Goal: Task Accomplishment & Management: Use online tool/utility

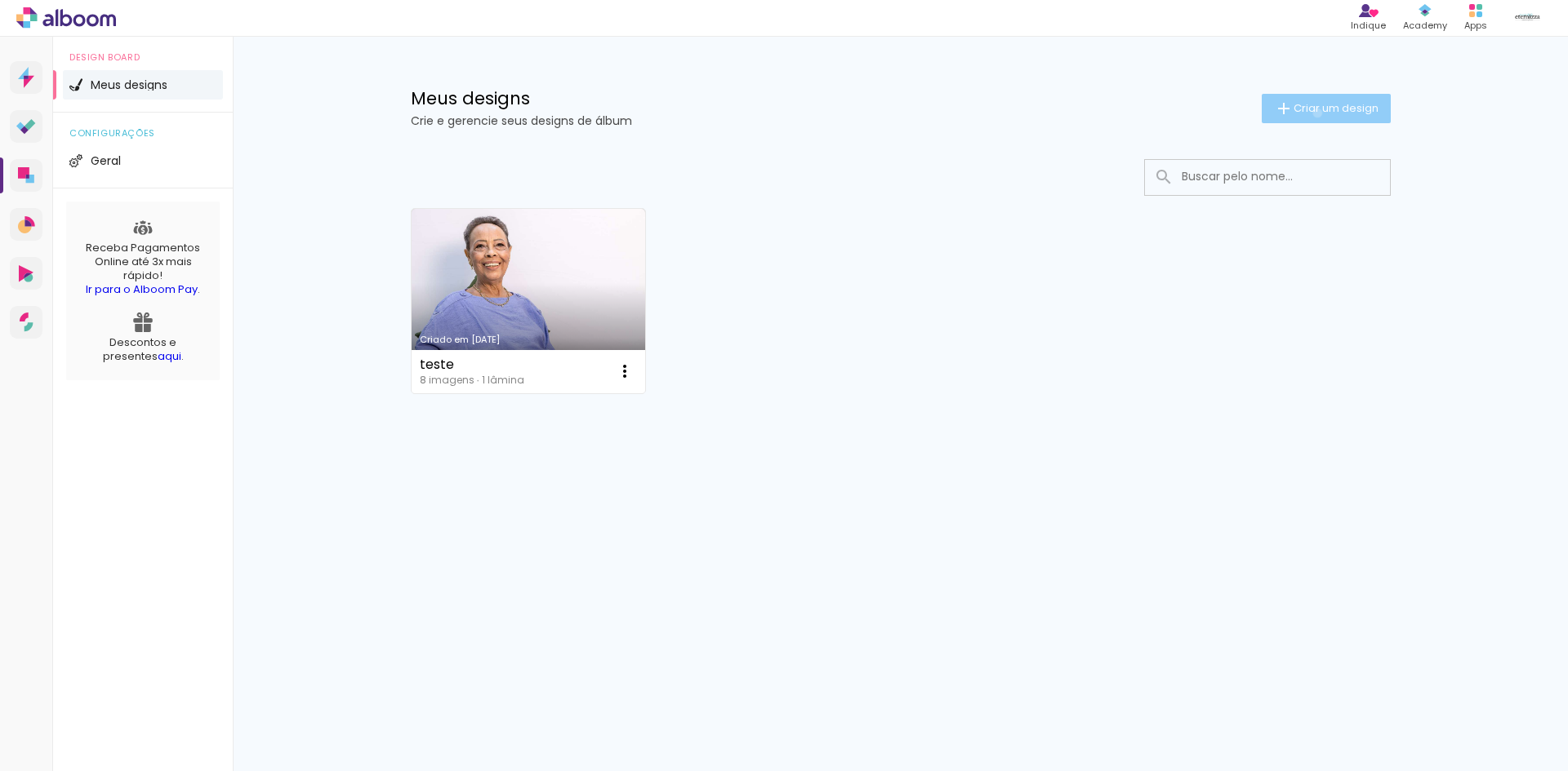
click at [1314, 112] on span "Criar um design" at bounding box center [1335, 108] width 85 height 11
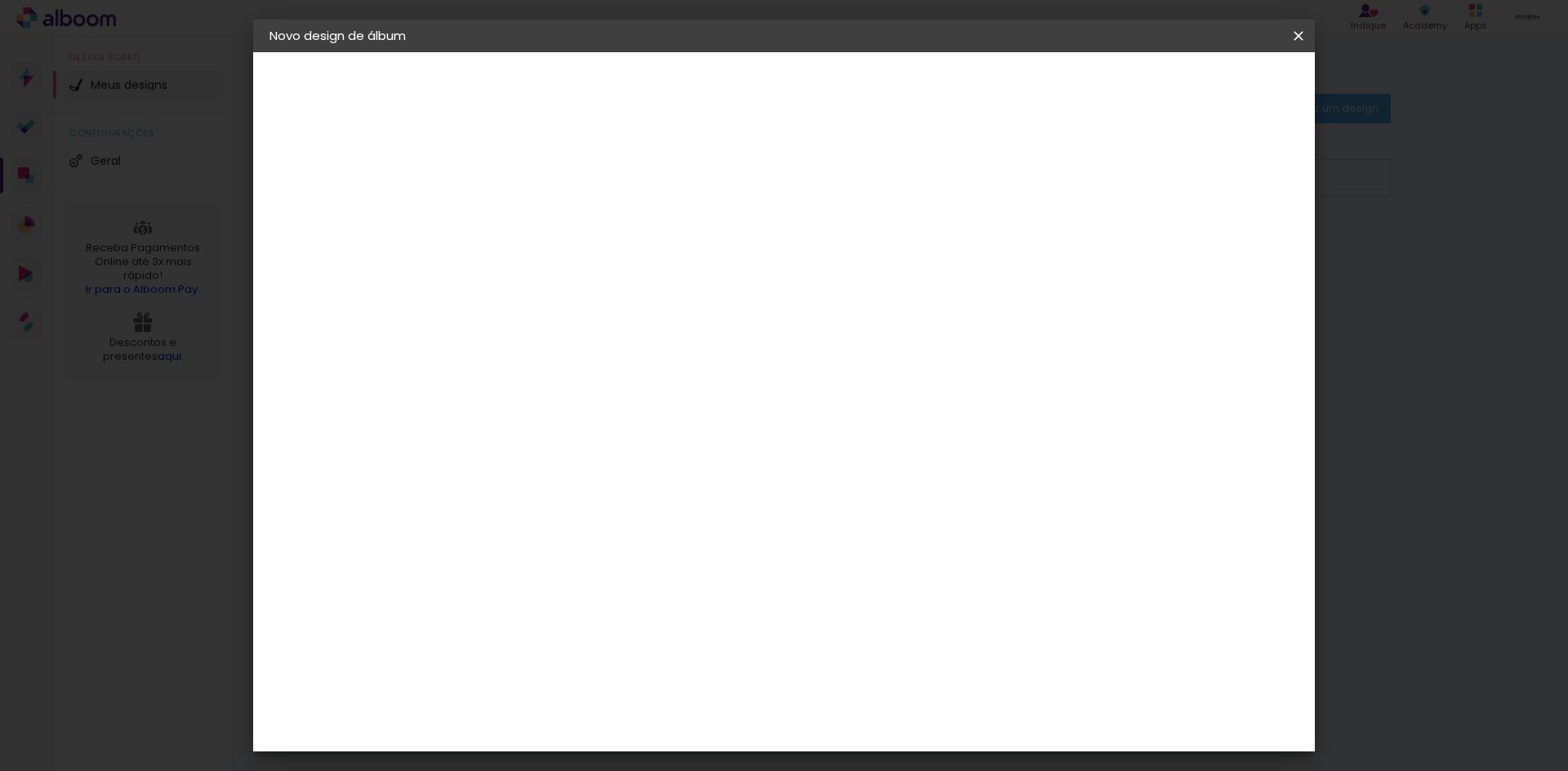
click at [537, 233] on div at bounding box center [537, 233] width 0 height 2
type input "[PERSON_NAME]"
type paper-input "[PERSON_NAME]"
click at [0, 0] on slot "Avançar" at bounding box center [0, 0] width 0 height 0
click at [600, 317] on input at bounding box center [578, 310] width 165 height 20
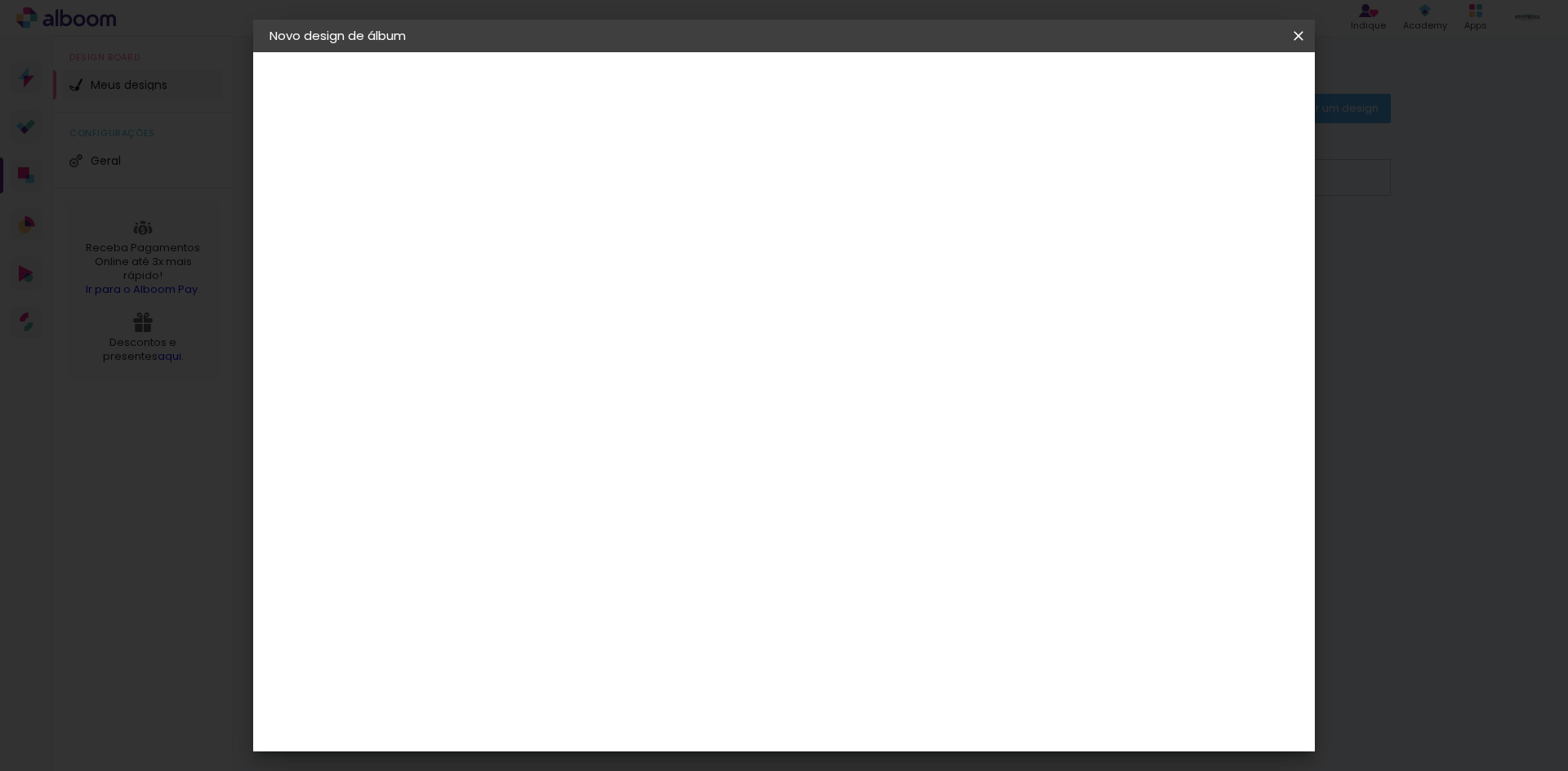
type input "matri"
type paper-input "matri"
click at [548, 372] on div "Matrix" at bounding box center [546, 369] width 40 height 13
click at [0, 0] on slot "Tamanho Livre" at bounding box center [0, 0] width 0 height 0
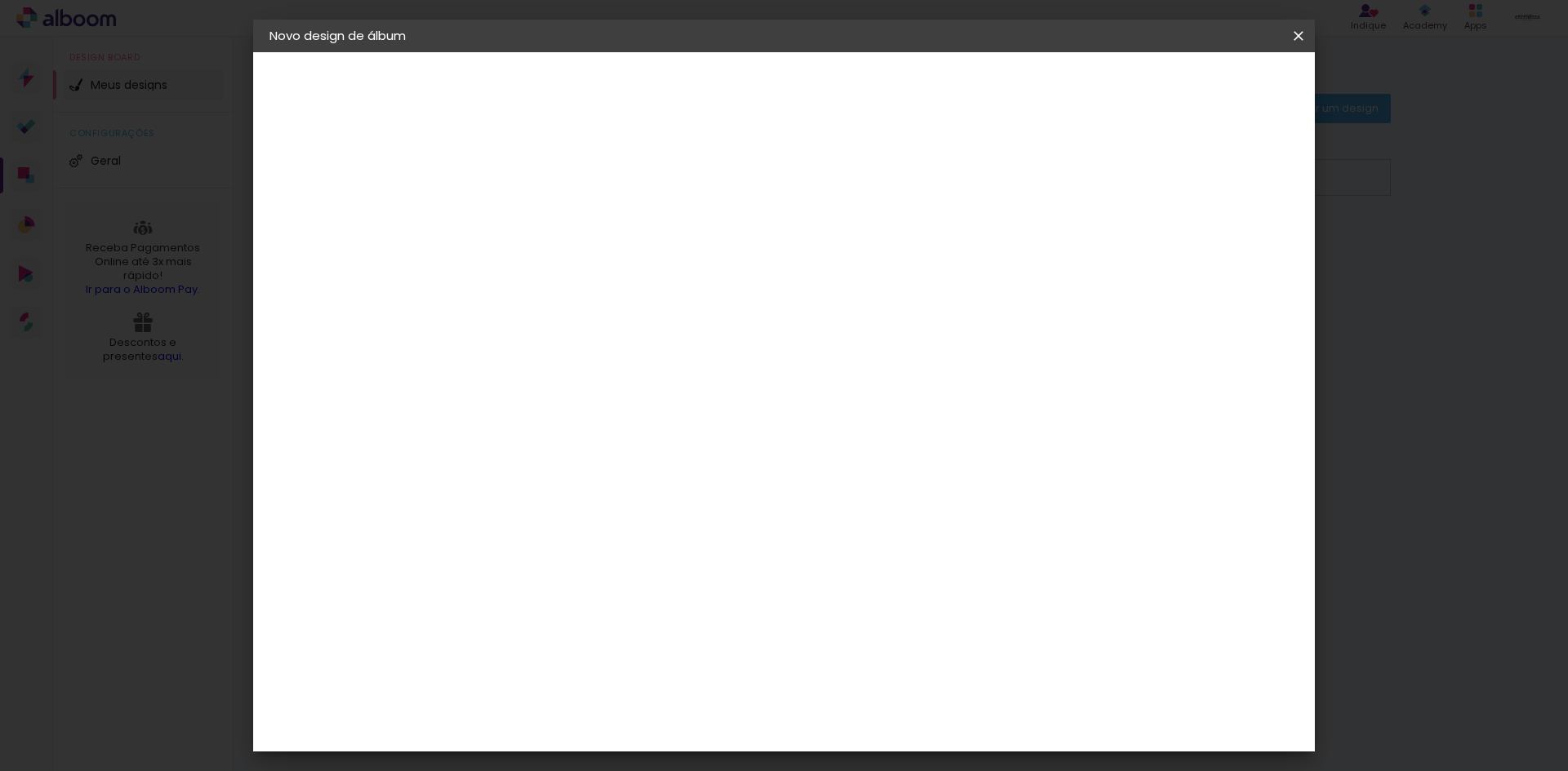
click at [0, 0] on slot "Avançar" at bounding box center [0, 0] width 0 height 0
type input "4"
type paper-input "4"
click at [1223, 253] on input "4" at bounding box center [1213, 246] width 29 height 24
type input "3"
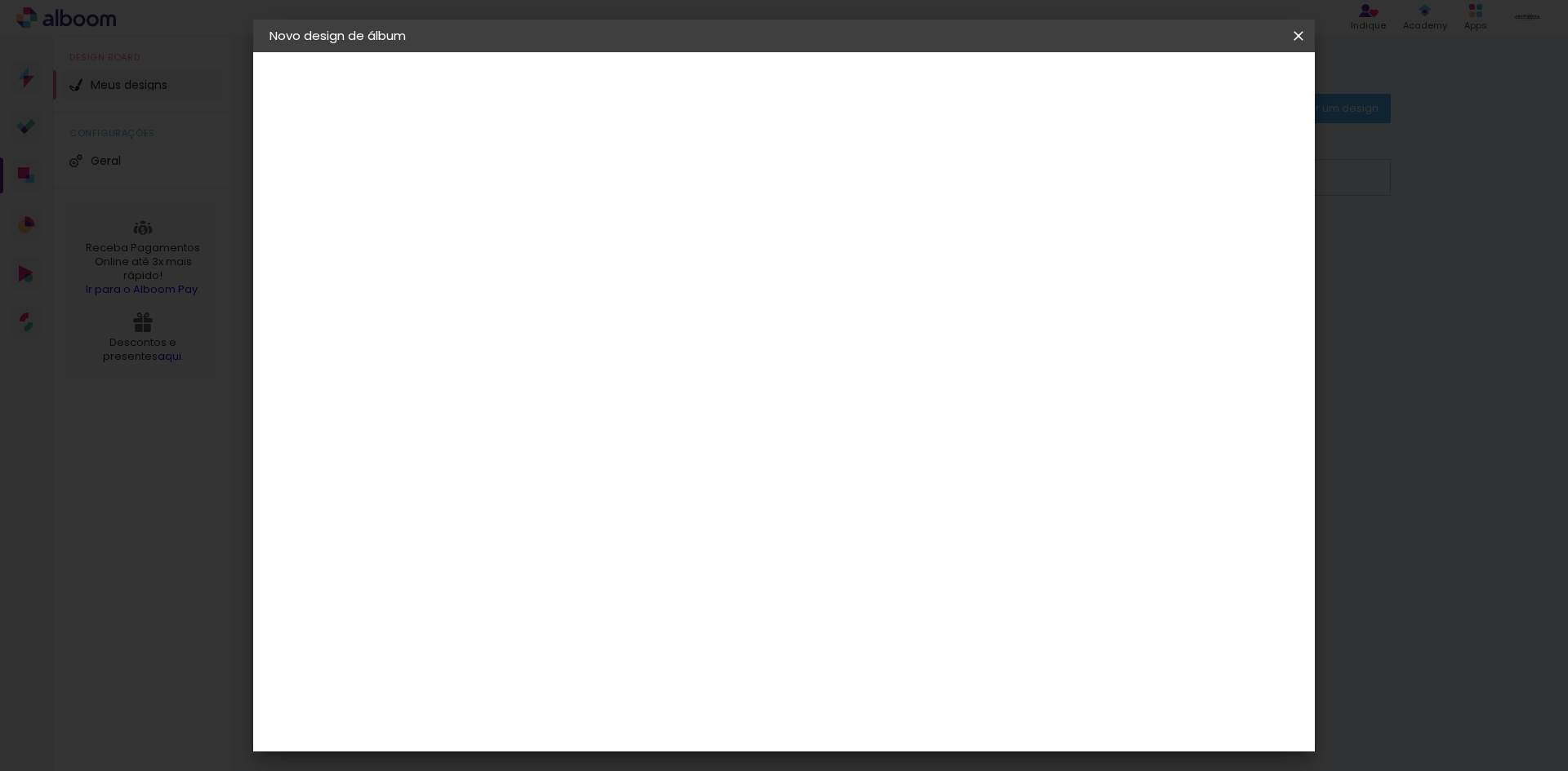
type paper-input "3"
click at [1223, 253] on input "3" at bounding box center [1216, 246] width 29 height 24
type input "0"
click at [1223, 253] on input "0" at bounding box center [1220, 246] width 29 height 24
click at [1223, 253] on input "0" at bounding box center [1224, 246] width 29 height 24
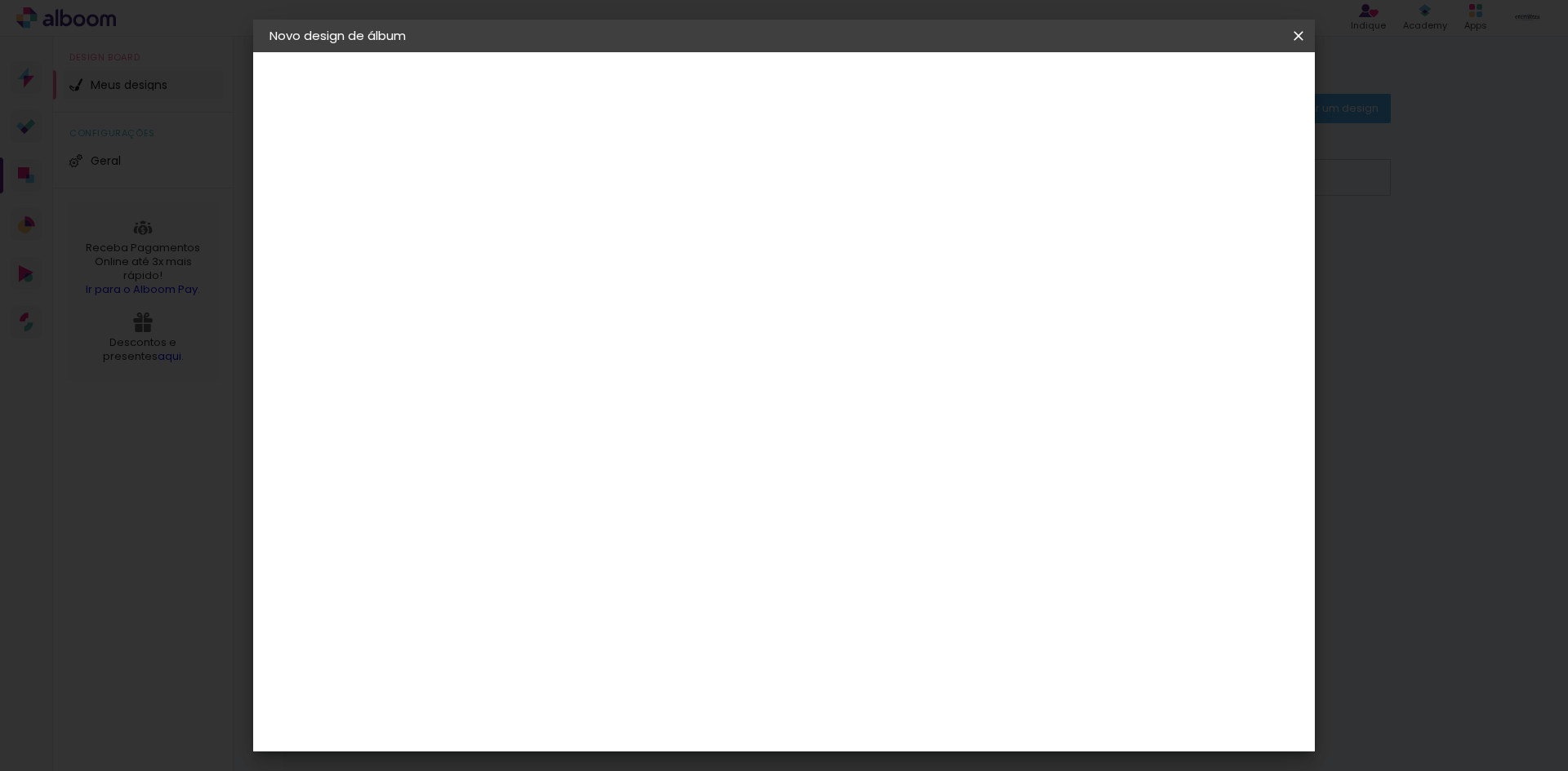
type input "1"
type paper-input "1"
click at [1228, 239] on input "1" at bounding box center [1224, 246] width 29 height 24
type input "2"
type paper-input "2"
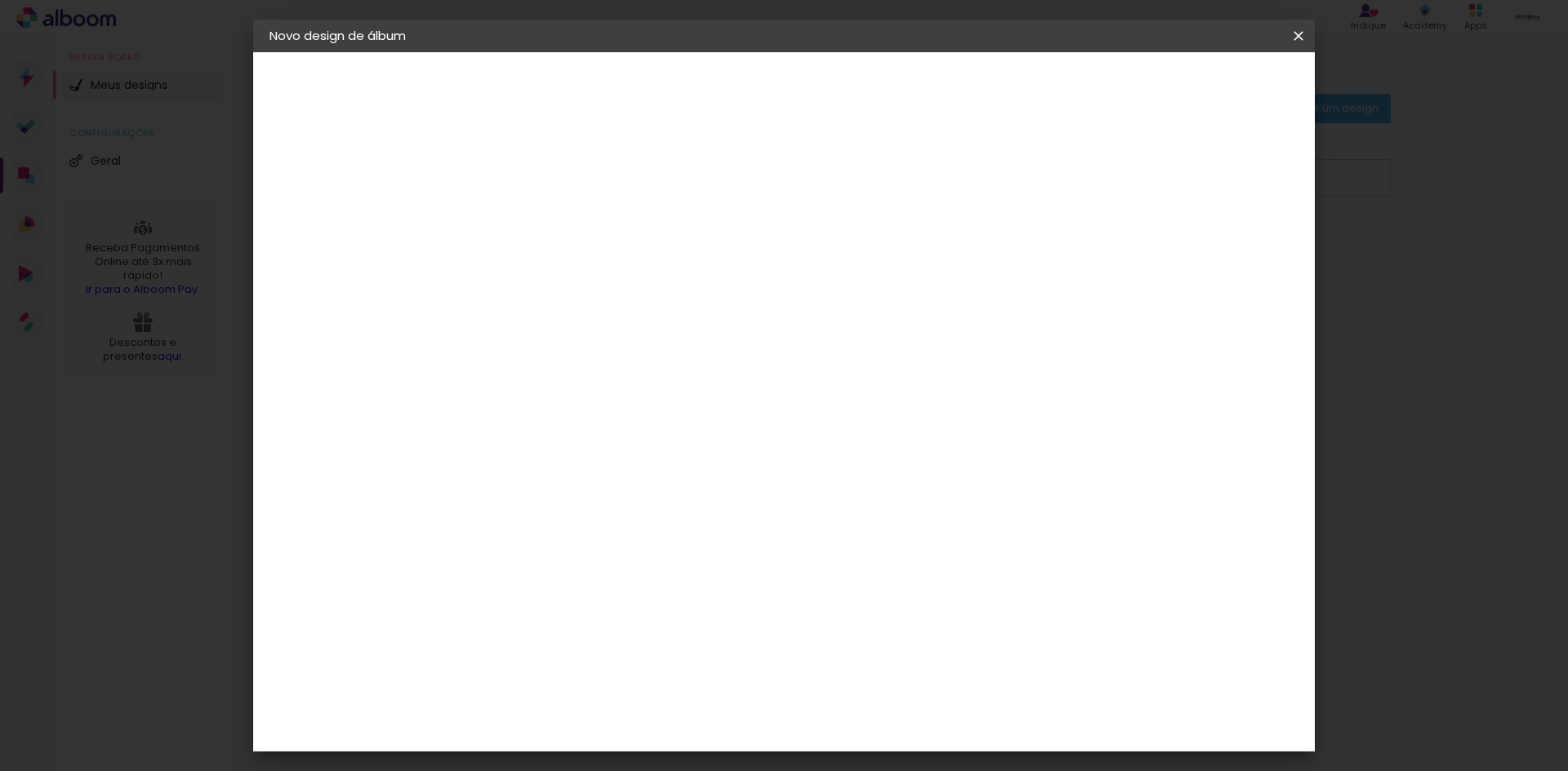
click at [1228, 239] on input "2" at bounding box center [1222, 246] width 29 height 24
type input "3"
type paper-input "3"
click at [1228, 239] on input "3" at bounding box center [1220, 246] width 29 height 24
type input "4"
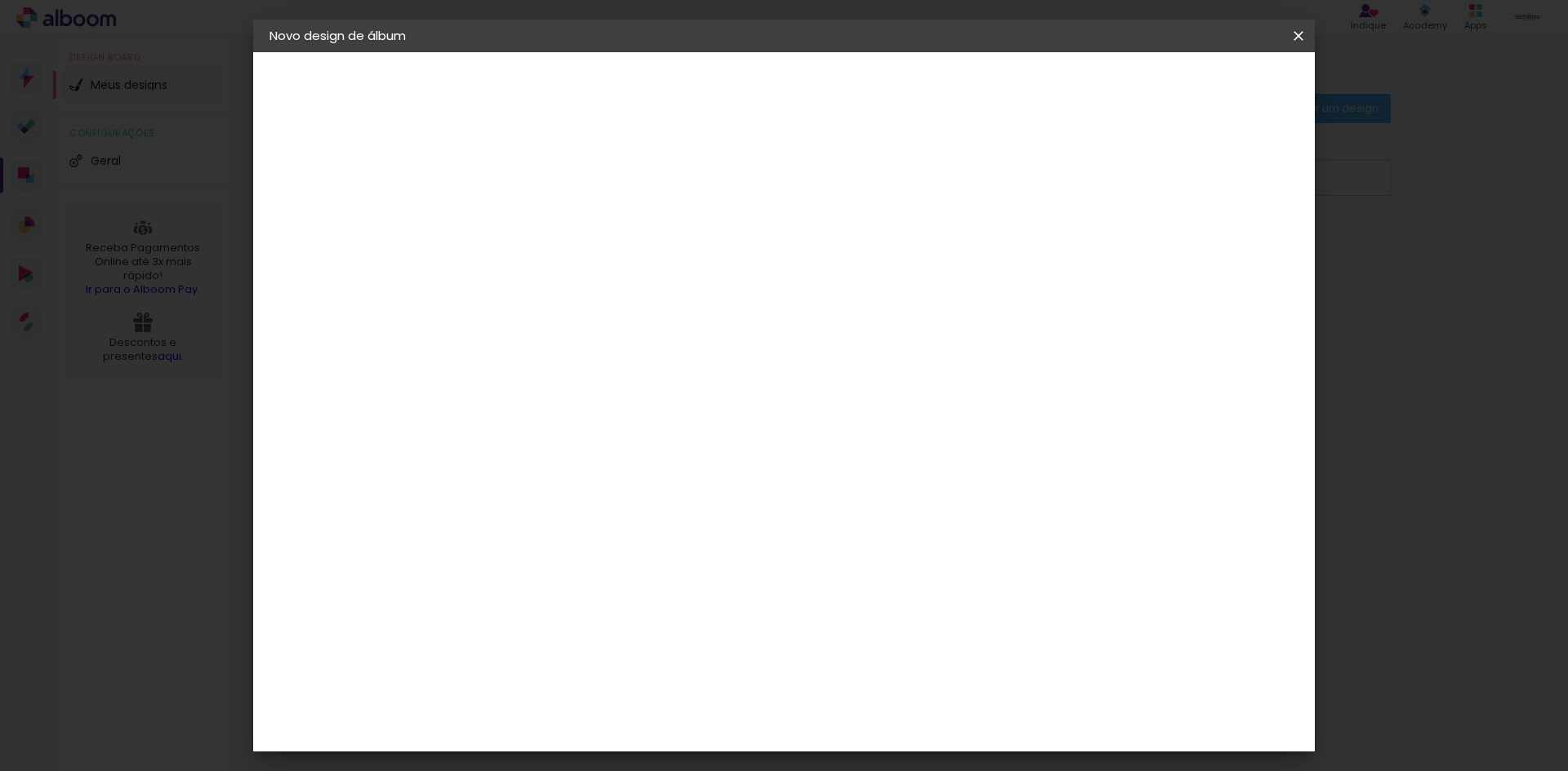
type paper-input "4"
click at [1228, 239] on input "4" at bounding box center [1218, 246] width 29 height 24
type input "5"
type paper-input "5"
click at [1228, 239] on input "5" at bounding box center [1213, 246] width 29 height 24
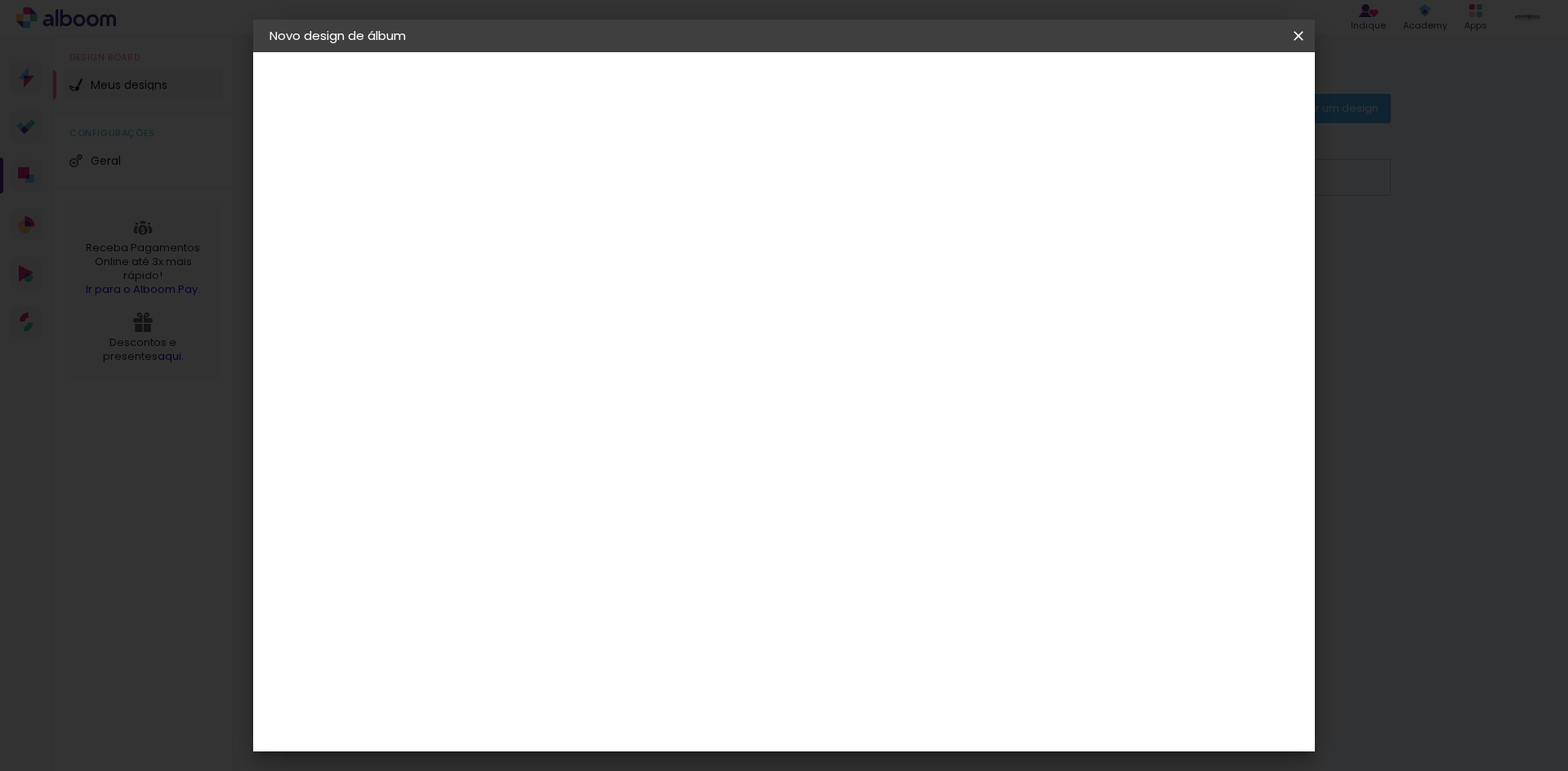
type input "6"
type paper-input "6"
click at [1227, 239] on input "6" at bounding box center [1211, 246] width 29 height 24
type input "5"
type paper-input "5"
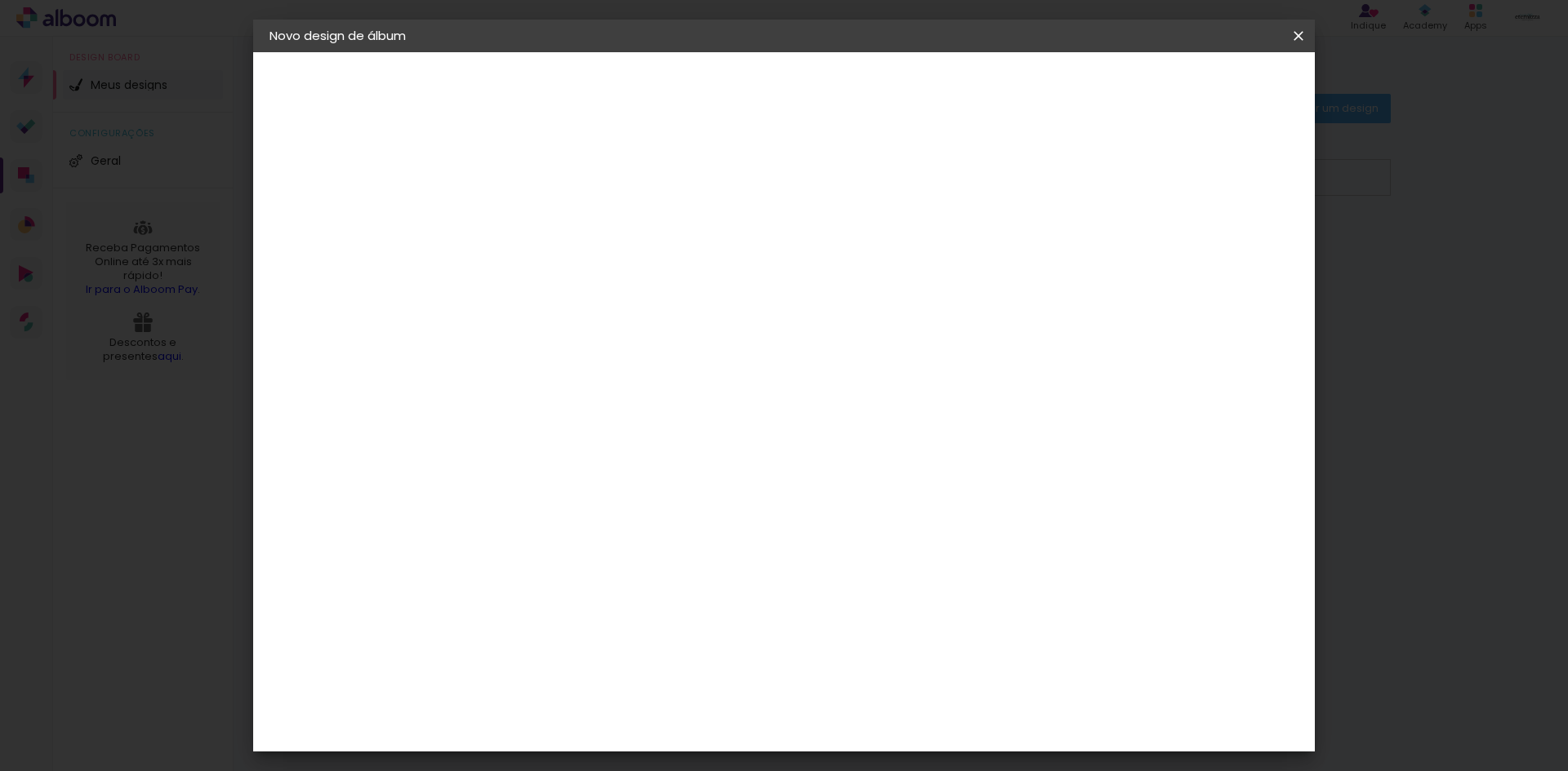
click at [1223, 256] on input "5" at bounding box center [1213, 246] width 29 height 24
type input "4"
type paper-input "4"
click at [1223, 256] on input "4" at bounding box center [1213, 246] width 29 height 24
type input "3"
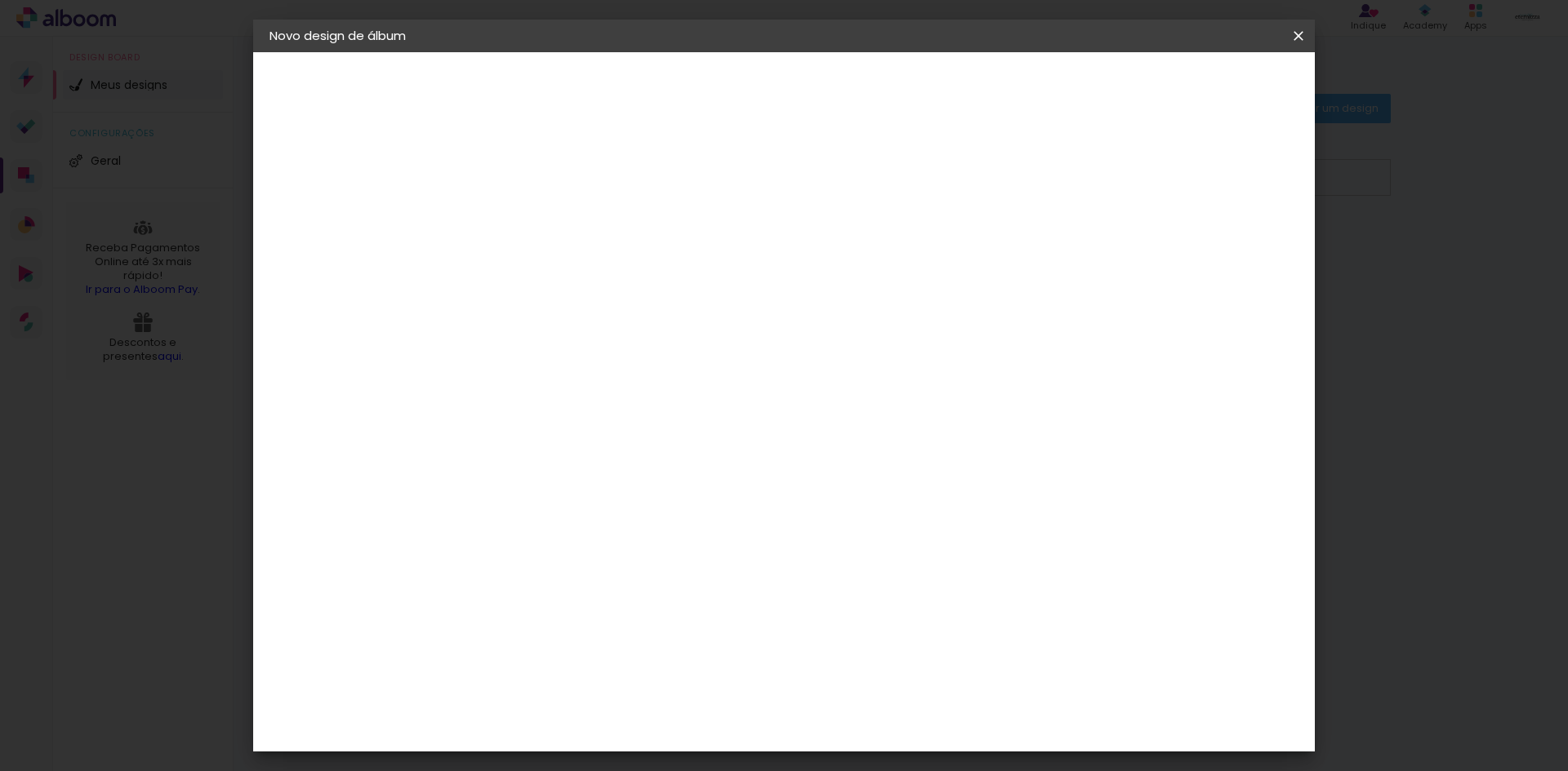
type paper-input "3"
click at [1223, 256] on input "3" at bounding box center [1216, 246] width 29 height 24
type input "2"
type paper-input "2"
click at [1223, 256] on input "2" at bounding box center [1218, 246] width 29 height 24
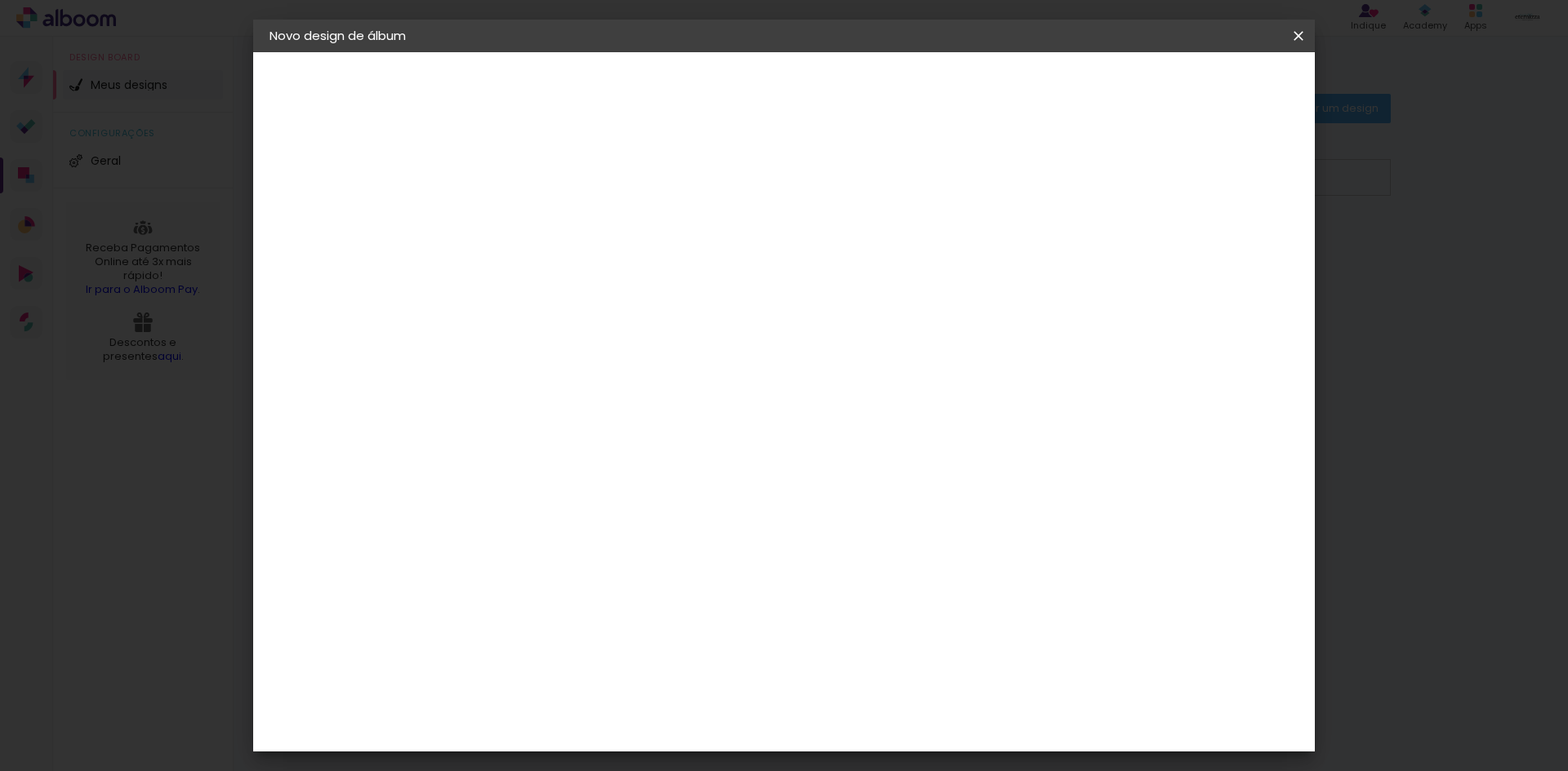
type input "1"
type paper-input "1"
click at [1223, 256] on input "1" at bounding box center [1220, 246] width 29 height 24
type input "3"
type paper-input "3"
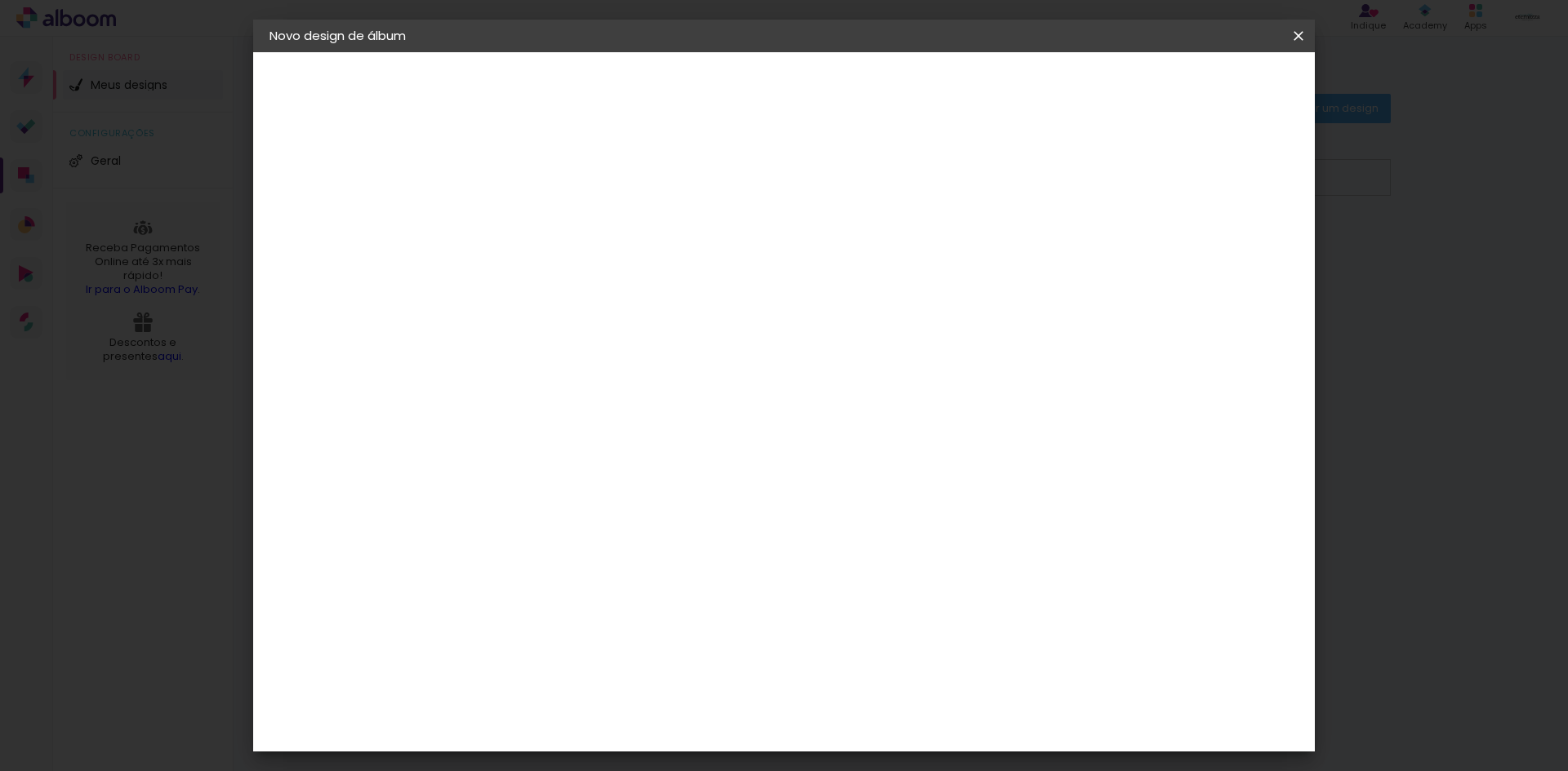
click at [548, 183] on input "3" at bounding box center [525, 187] width 56 height 20
type input "4"
type paper-input "4"
click at [548, 183] on input "4" at bounding box center [525, 187] width 56 height 20
type input "5"
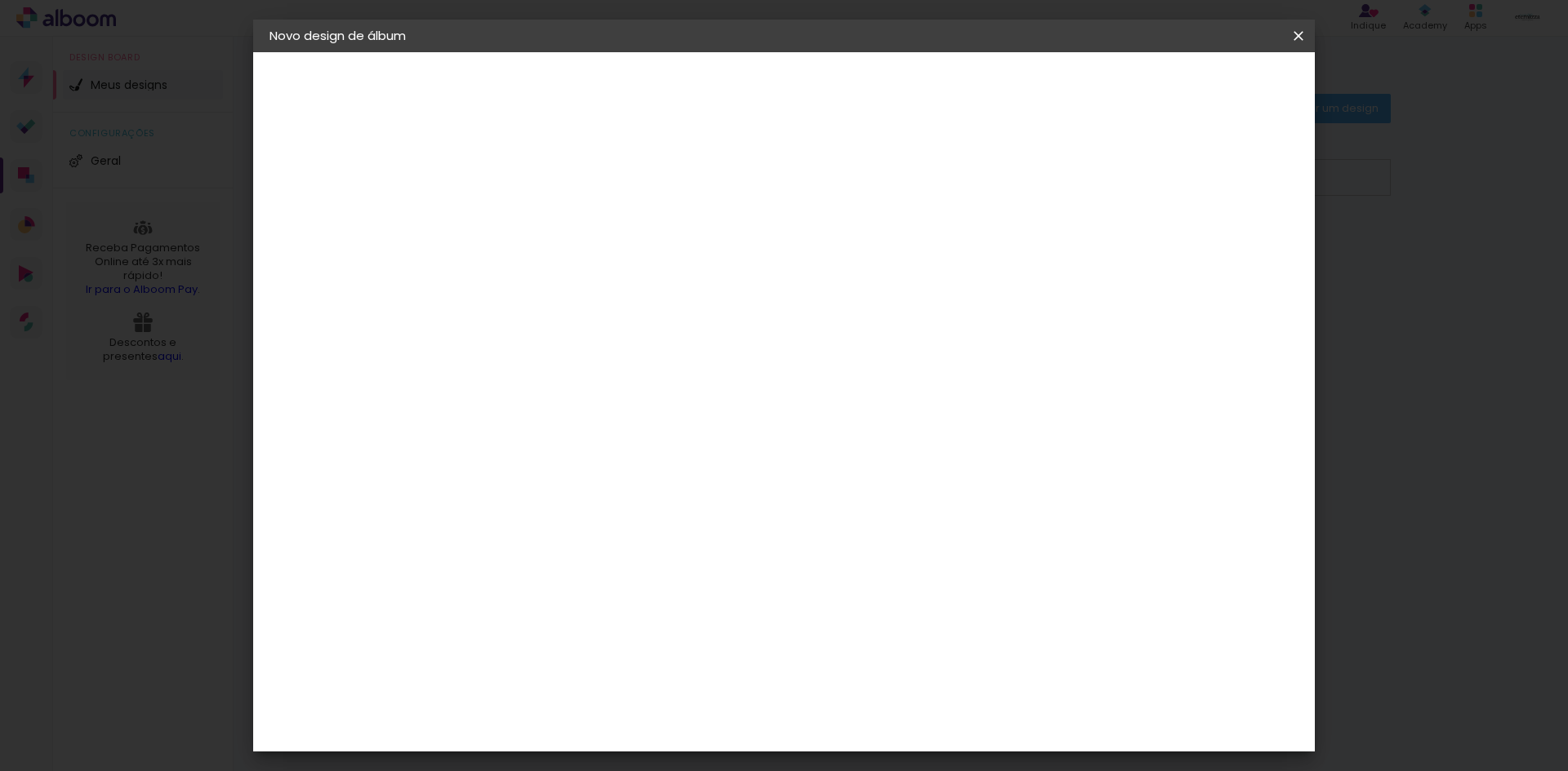
type paper-input "5"
click at [548, 183] on input "5" at bounding box center [525, 187] width 56 height 20
type input "6"
type paper-input "6"
click at [548, 183] on input "6" at bounding box center [525, 187] width 56 height 20
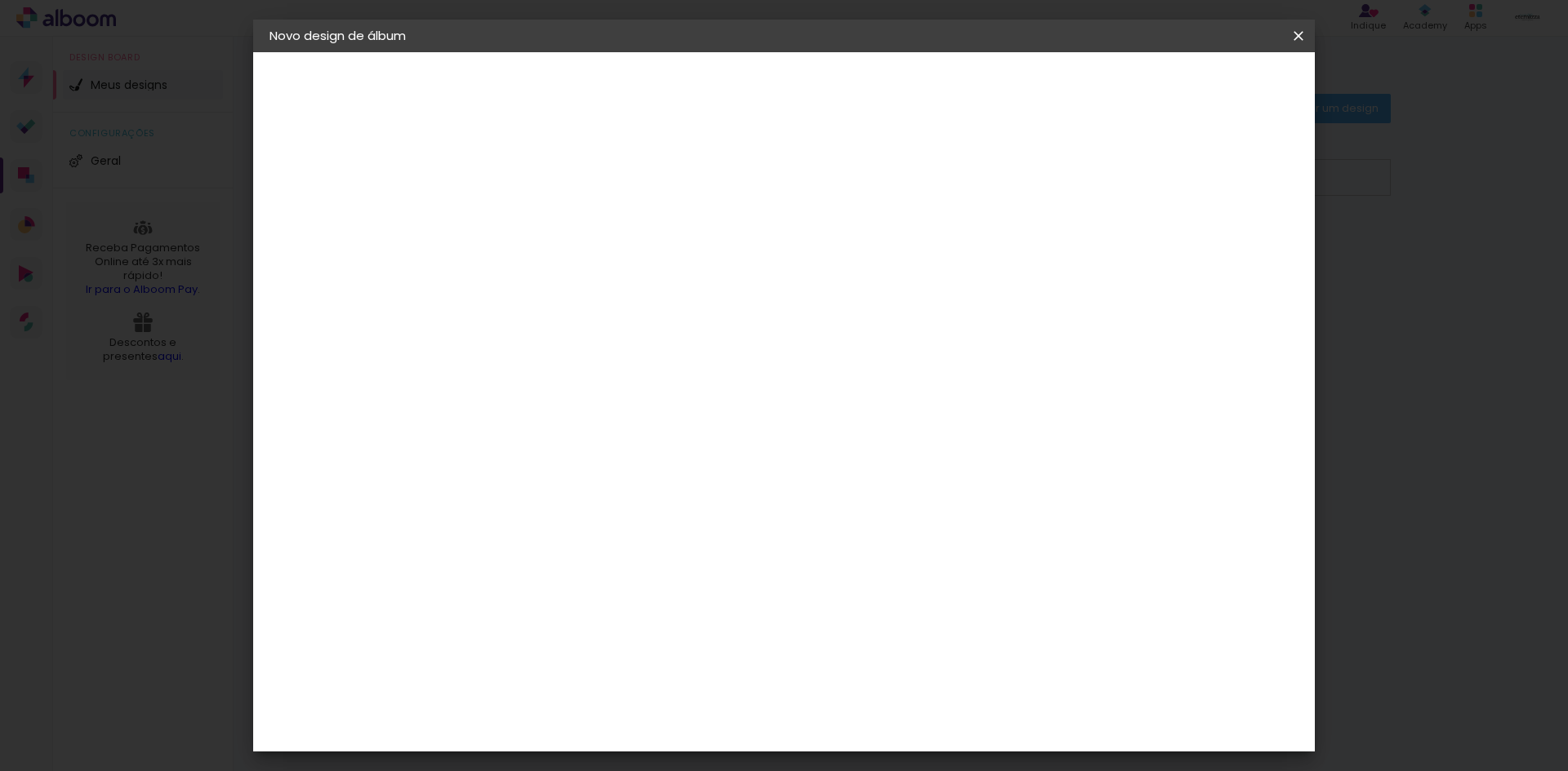
click at [341, 199] on div "Tamanho livre" at bounding box center [331, 201] width 56 height 23
click at [791, 339] on div "Sugerir uma encadernadora" at bounding box center [740, 339] width 101 height 26
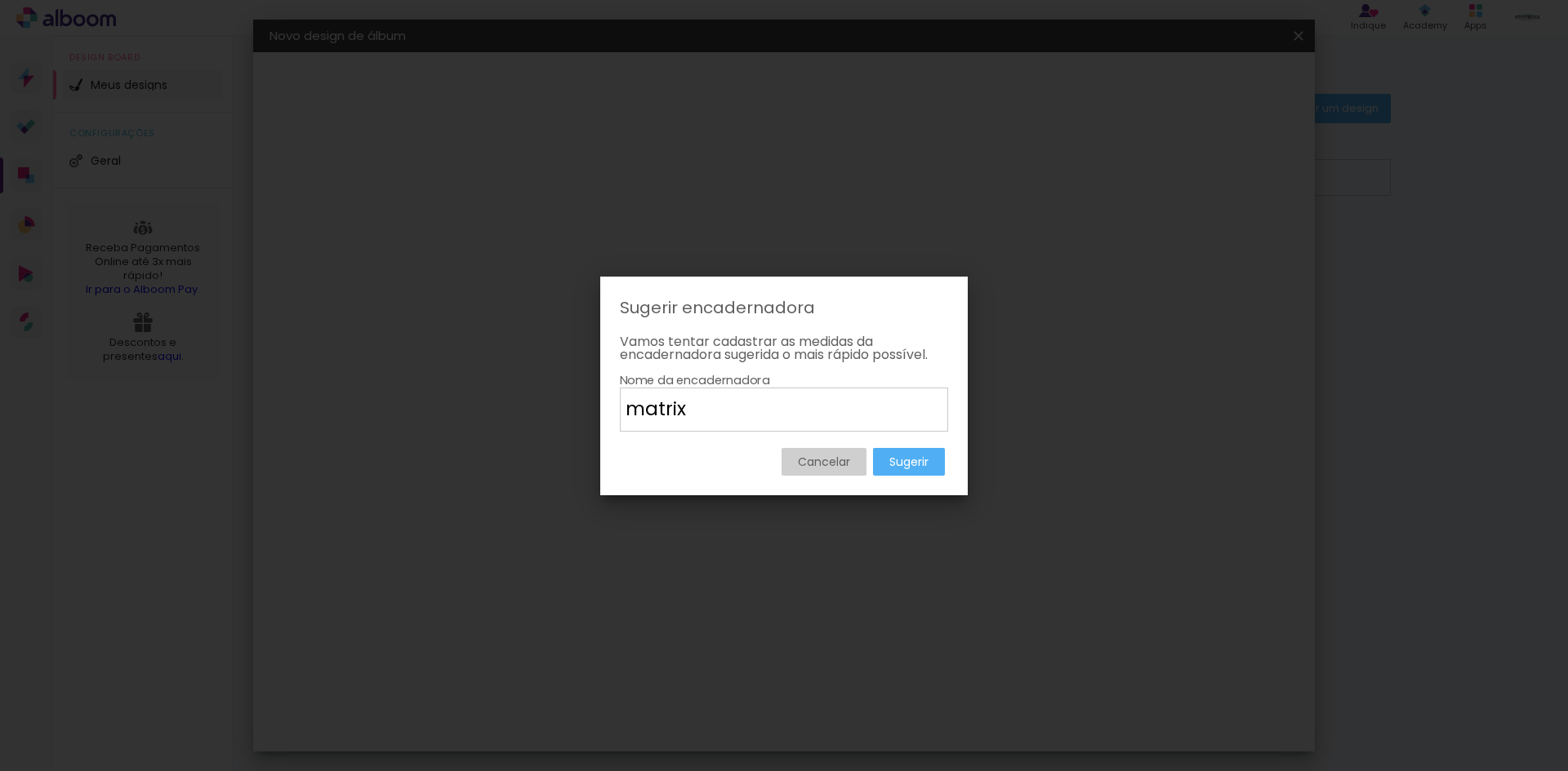
type input "matrix"
type paper-input "matrix"
click at [0, 0] on slot "Sugerir" at bounding box center [0, 0] width 0 height 0
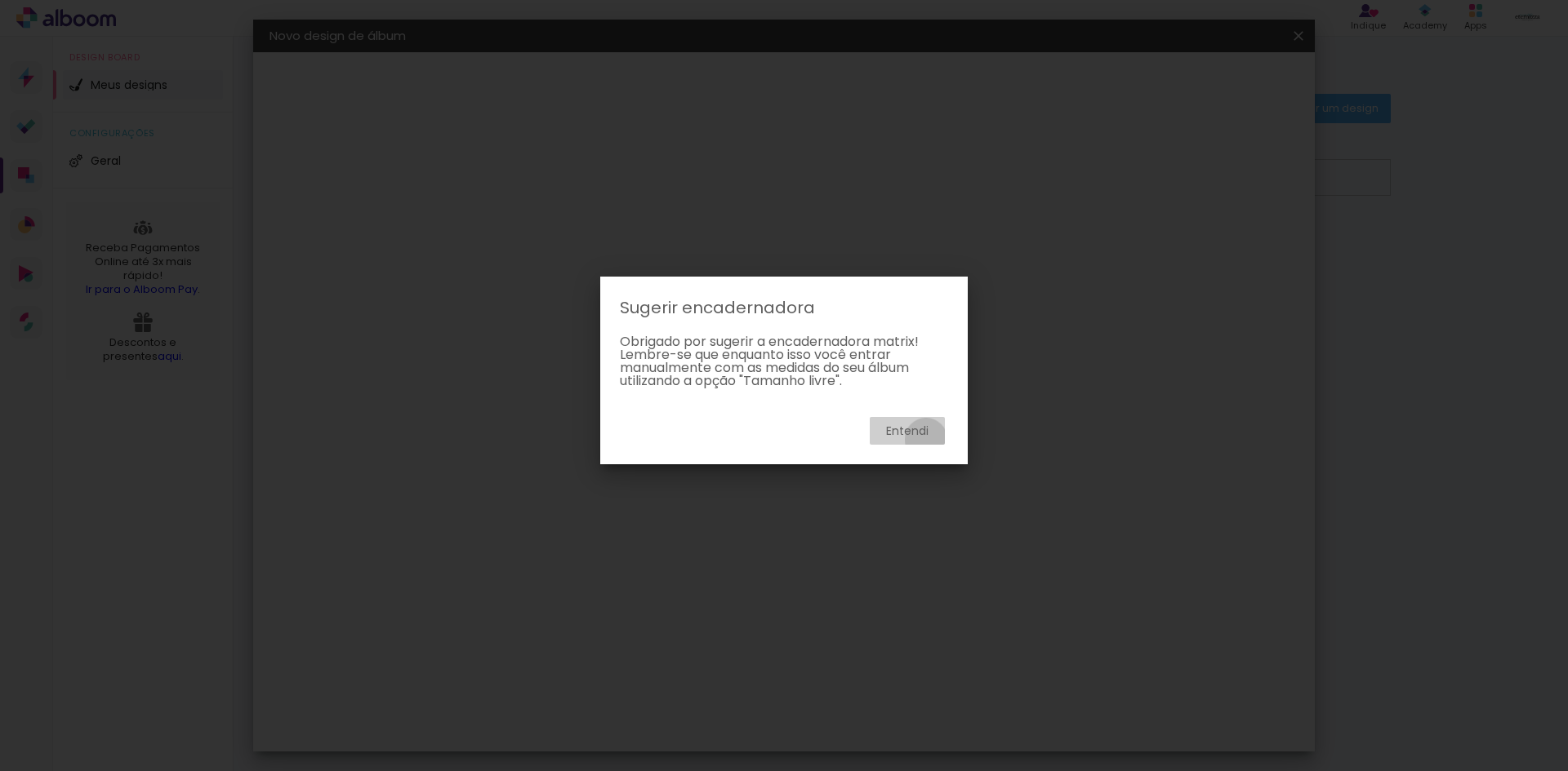
click at [926, 439] on paper-button "Entendi" at bounding box center [907, 431] width 75 height 28
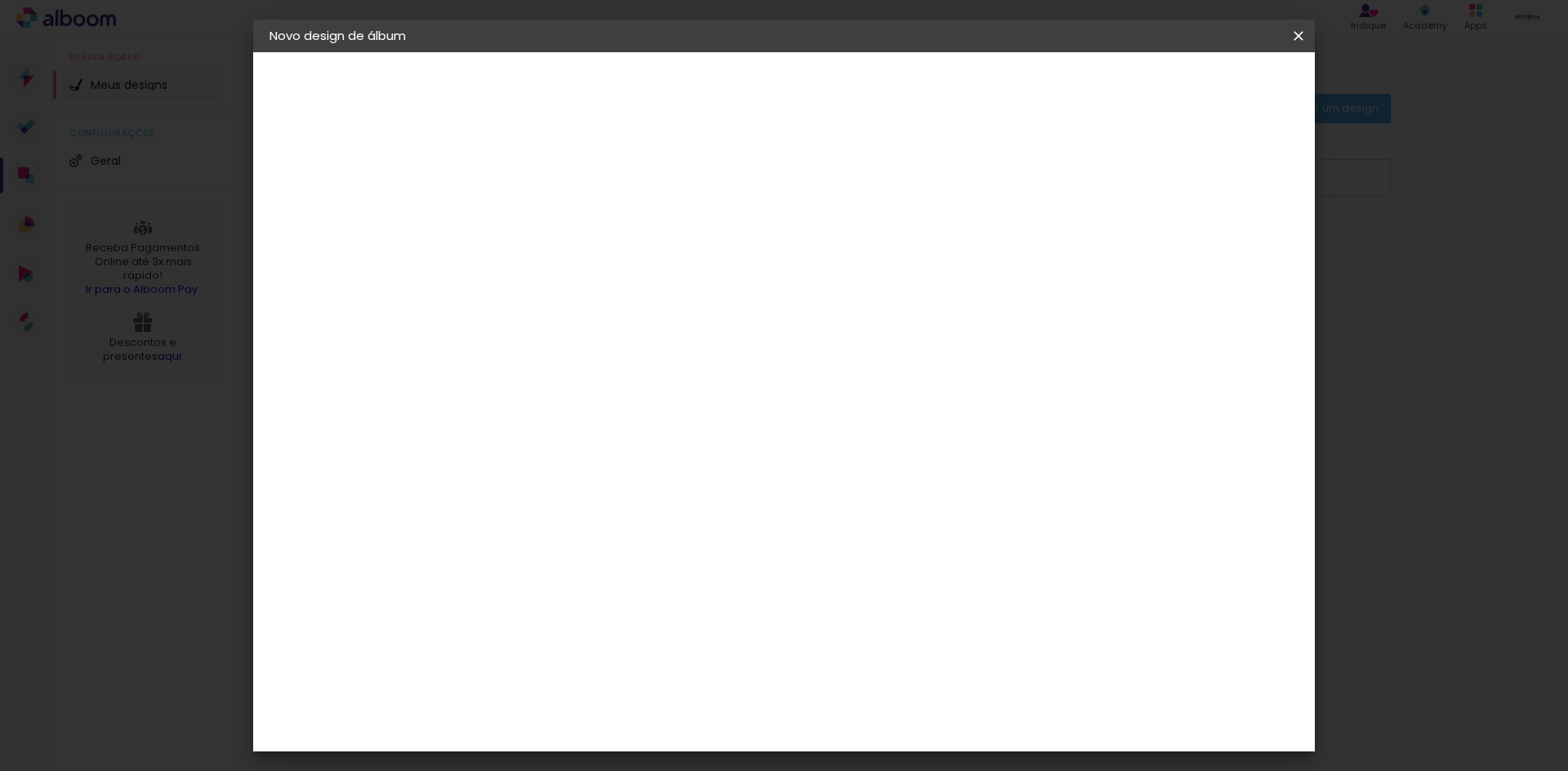
click at [0, 0] on slot "Tamanho Livre" at bounding box center [0, 0] width 0 height 0
click at [0, 0] on slot "Avançar" at bounding box center [0, 0] width 0 height 0
click at [1197, 80] on span "Iniciar design" at bounding box center [1159, 86] width 75 height 12
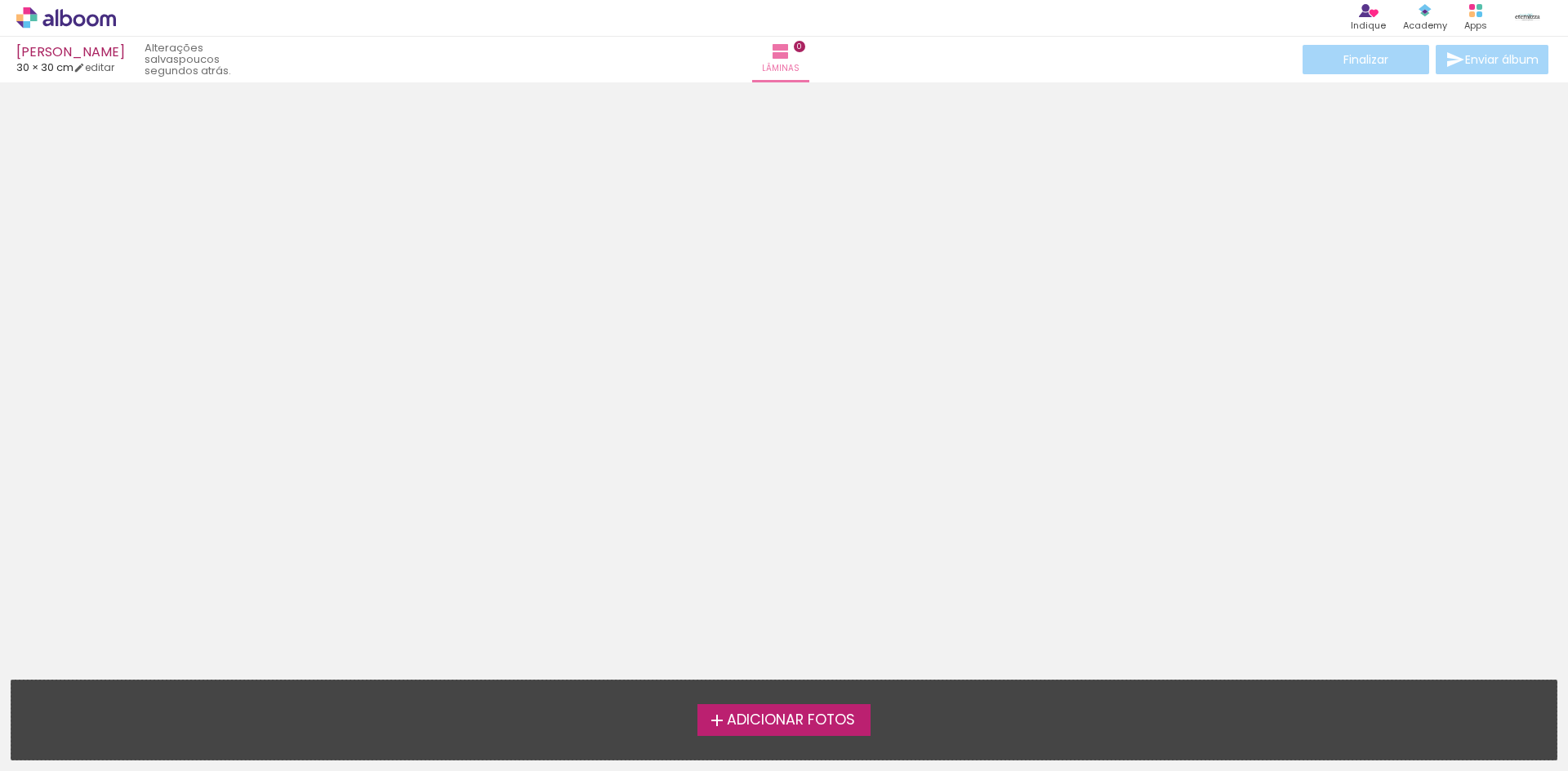
click at [771, 725] on span "Adicionar Fotos" at bounding box center [791, 721] width 128 height 15
click at [0, 0] on input "file" at bounding box center [0, 0] width 0 height 0
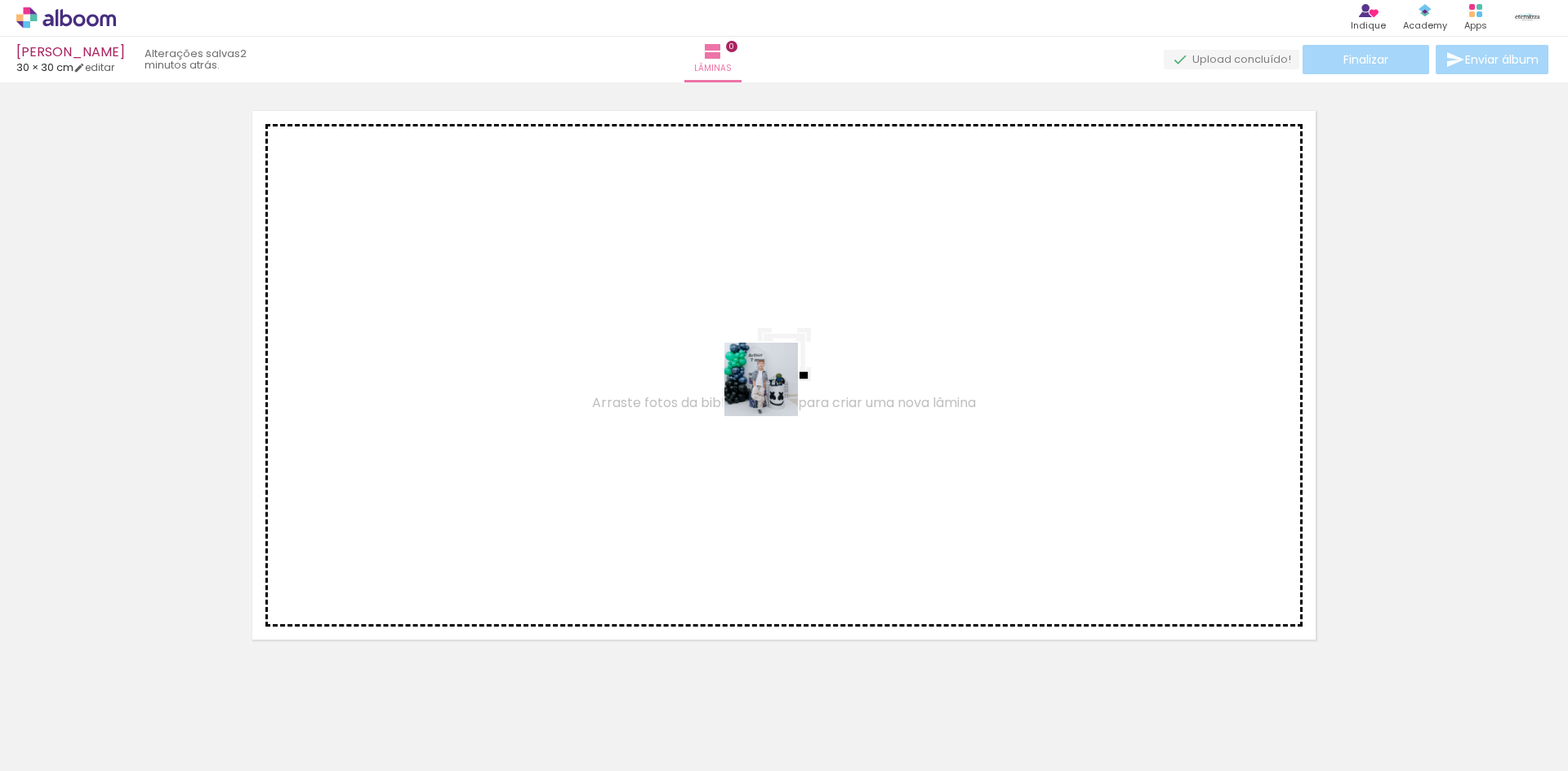
drag, startPoint x: 242, startPoint y: 730, endPoint x: 773, endPoint y: 391, distance: 630.0
click at [773, 391] on quentale-workspace at bounding box center [784, 386] width 1568 height 771
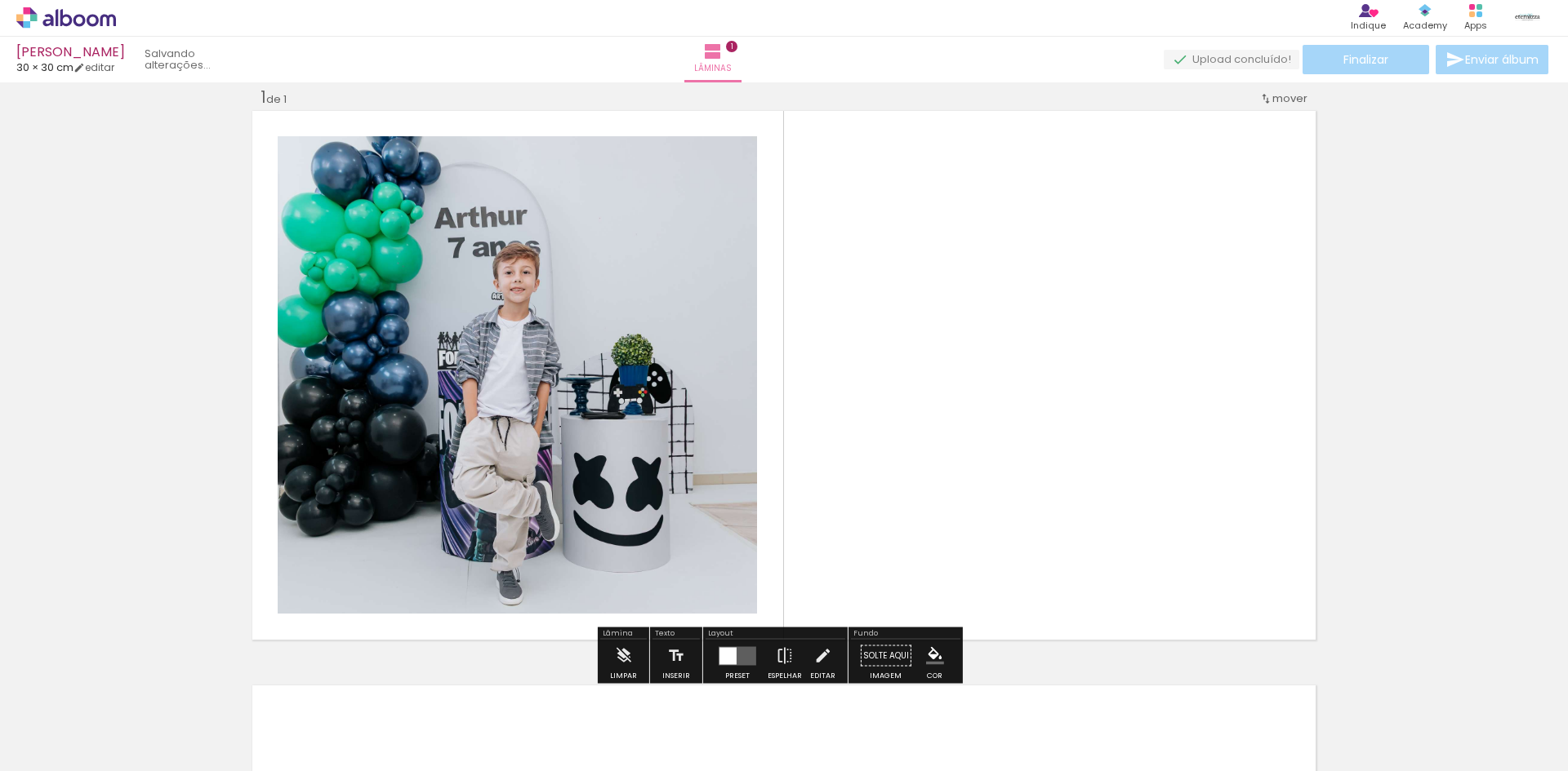
scroll to position [21, 0]
click at [818, 655] on iron-icon at bounding box center [822, 655] width 18 height 33
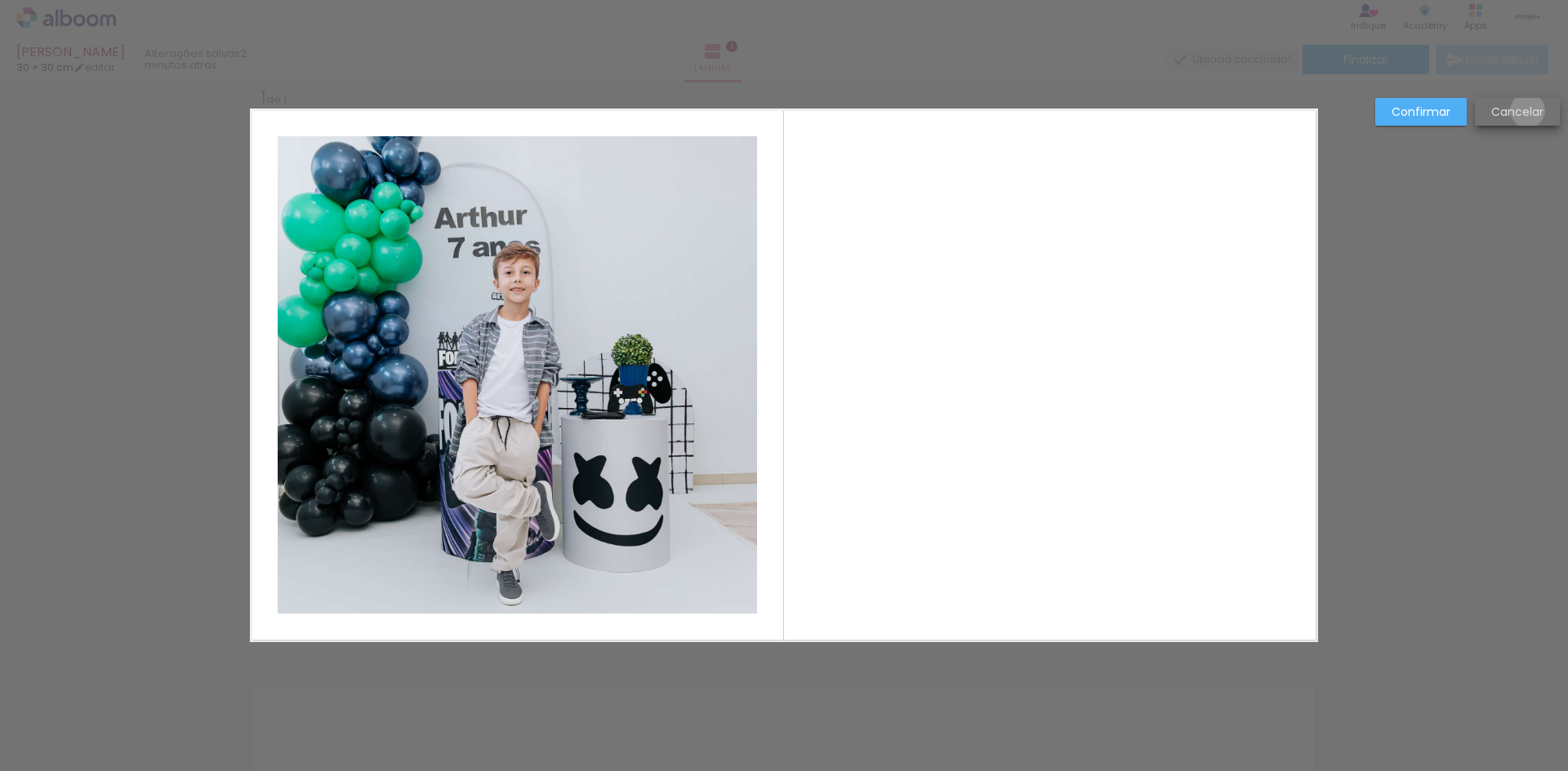
click at [0, 0] on slot "Cancelar" at bounding box center [0, 0] width 0 height 0
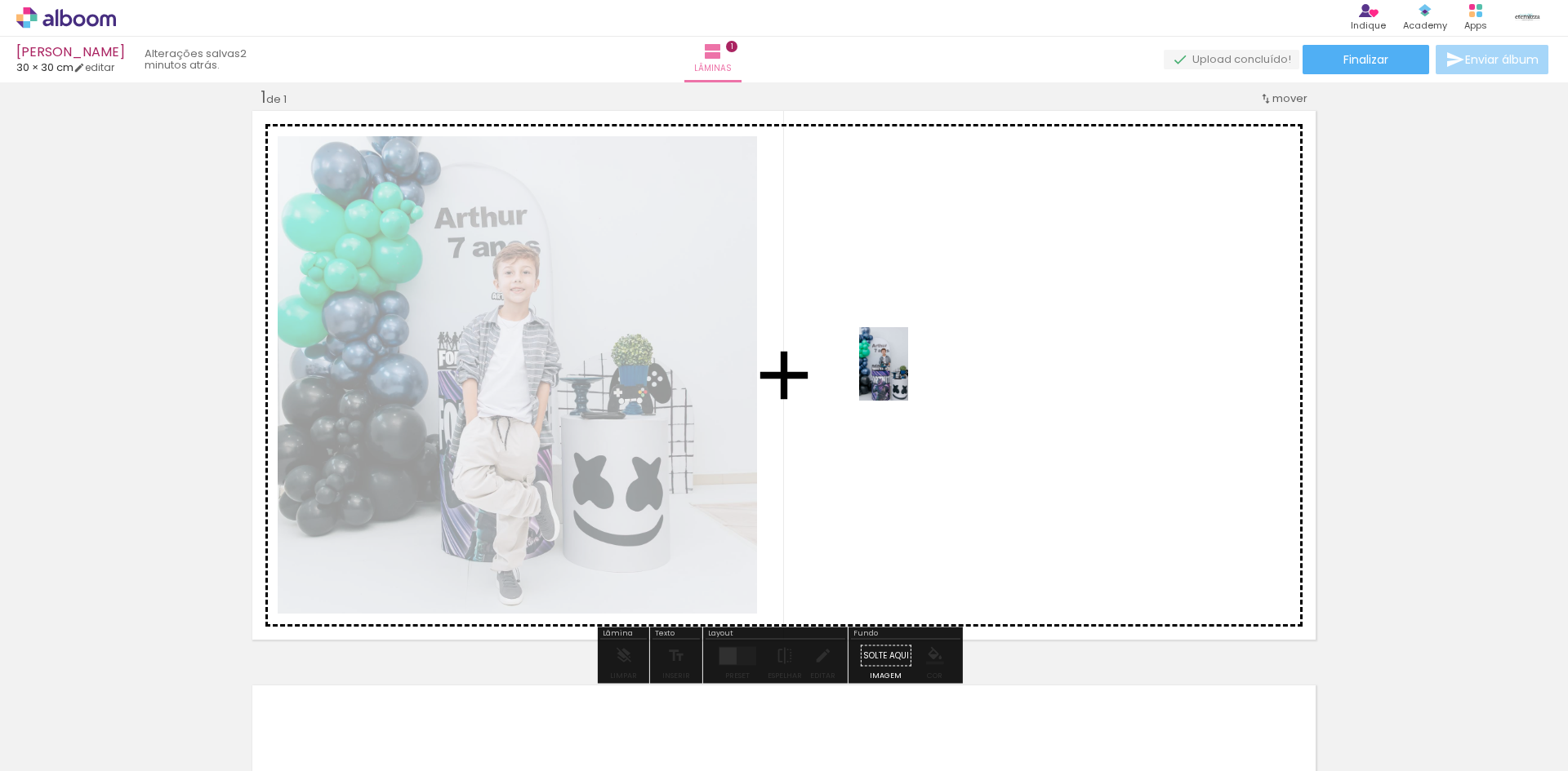
drag, startPoint x: 181, startPoint y: 732, endPoint x: 911, endPoint y: 375, distance: 812.6
click at [911, 375] on quentale-workspace at bounding box center [784, 386] width 1568 height 771
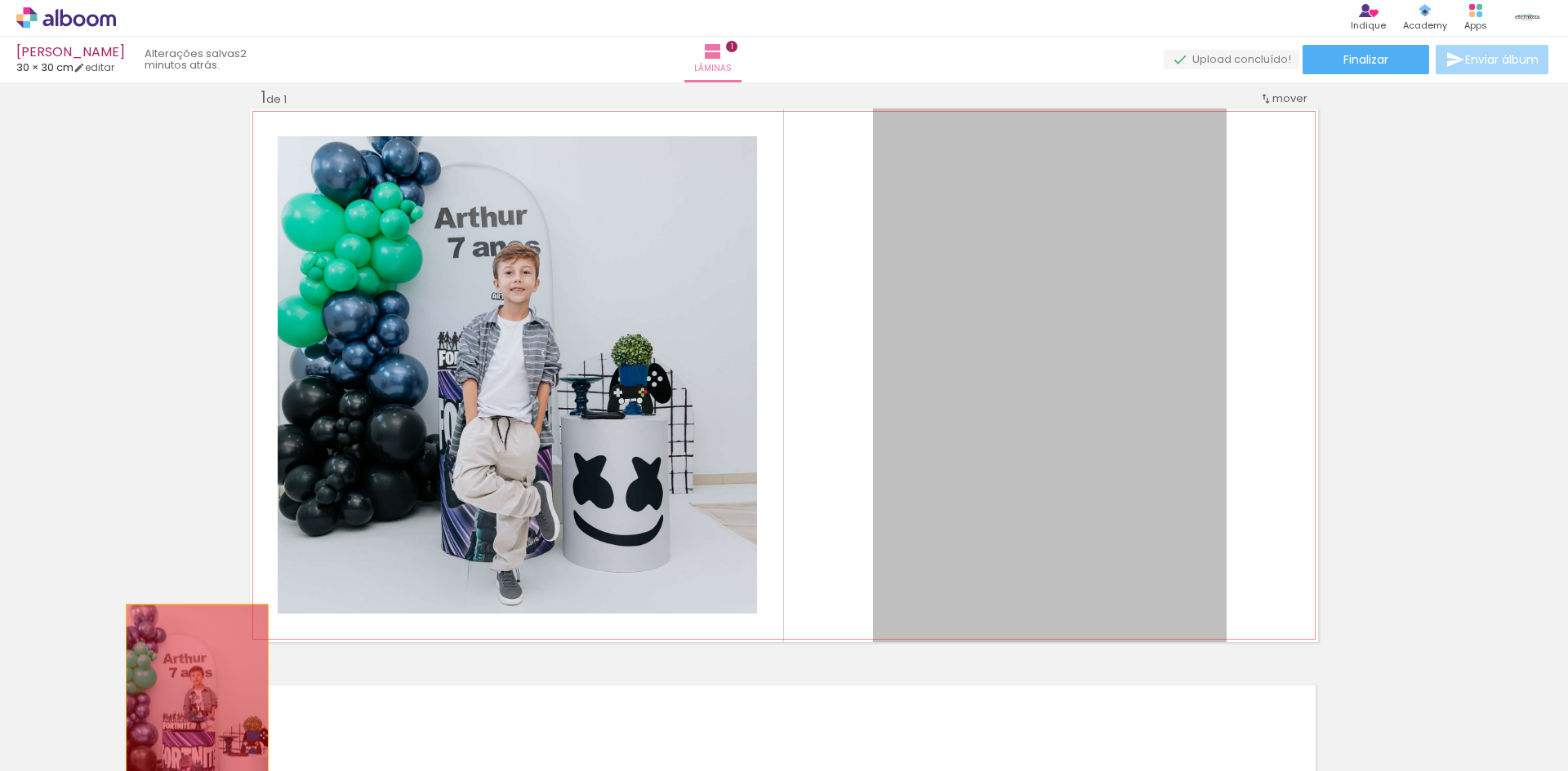
drag, startPoint x: 1055, startPoint y: 287, endPoint x: 190, endPoint y: 716, distance: 965.5
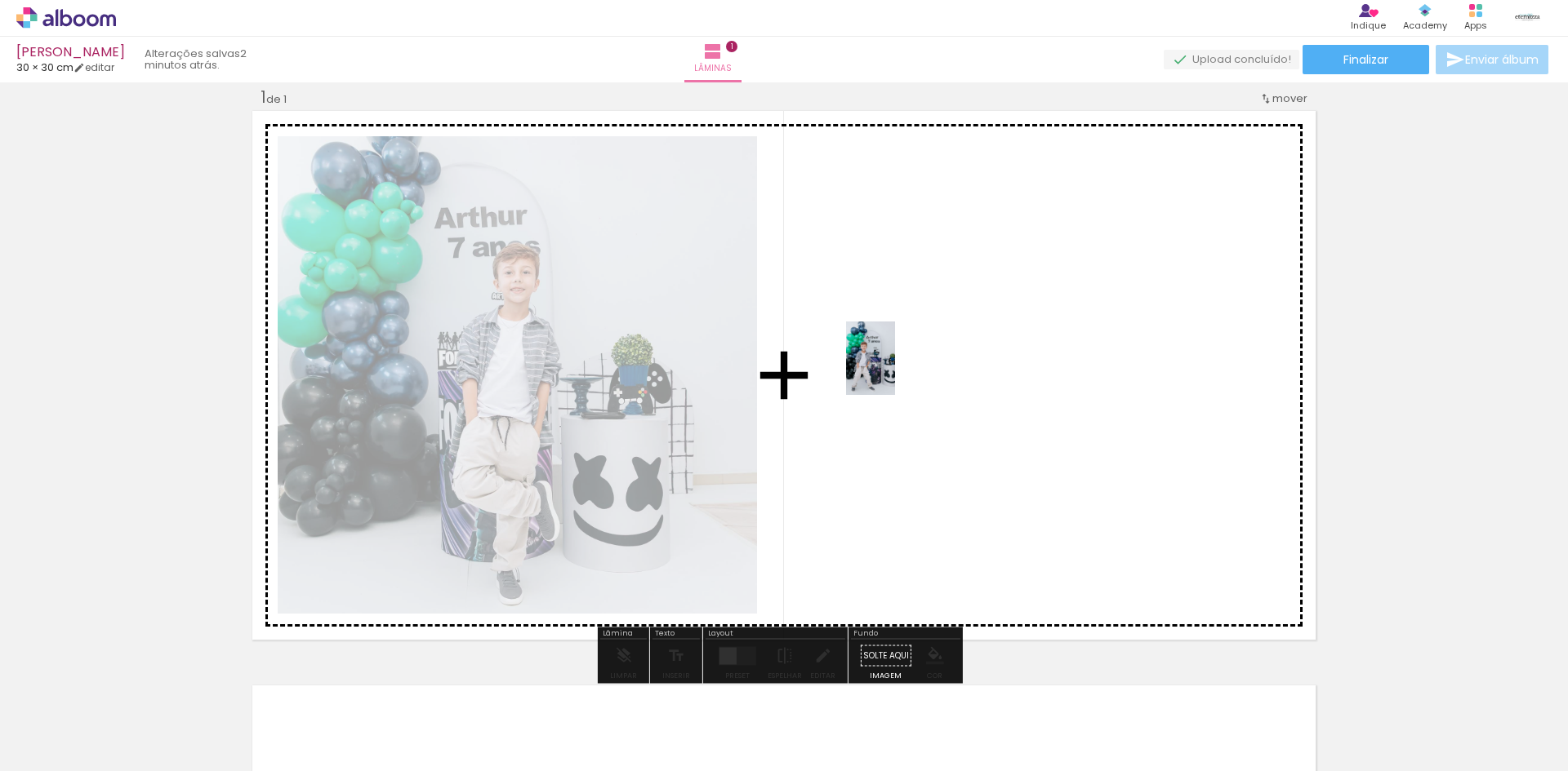
drag, startPoint x: 343, startPoint y: 722, endPoint x: 913, endPoint y: 360, distance: 675.2
click at [913, 360] on quentale-workspace at bounding box center [784, 386] width 1568 height 771
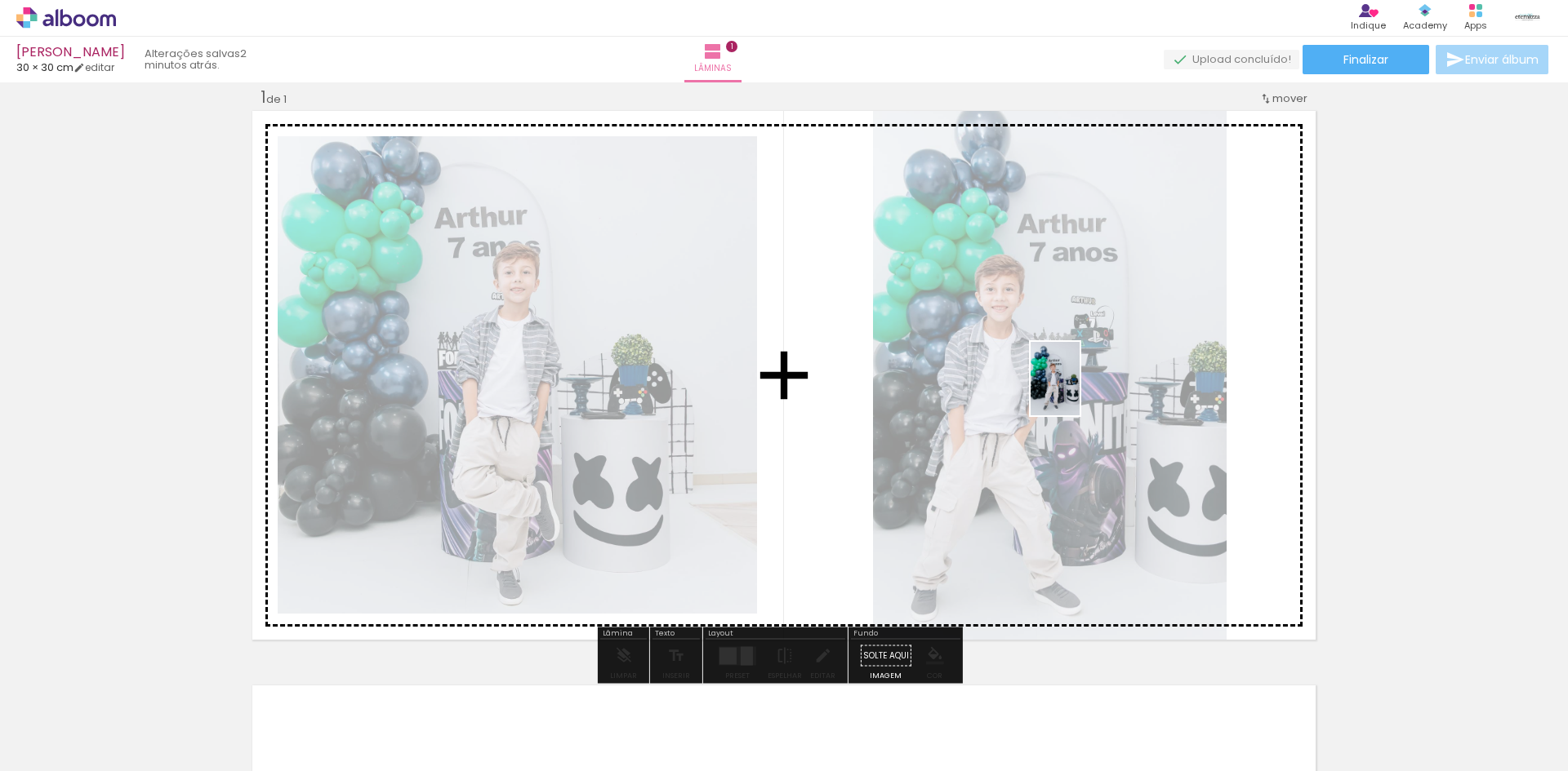
drag, startPoint x: 447, startPoint y: 732, endPoint x: 1087, endPoint y: 390, distance: 725.6
click at [1088, 388] on quentale-workspace at bounding box center [784, 386] width 1568 height 771
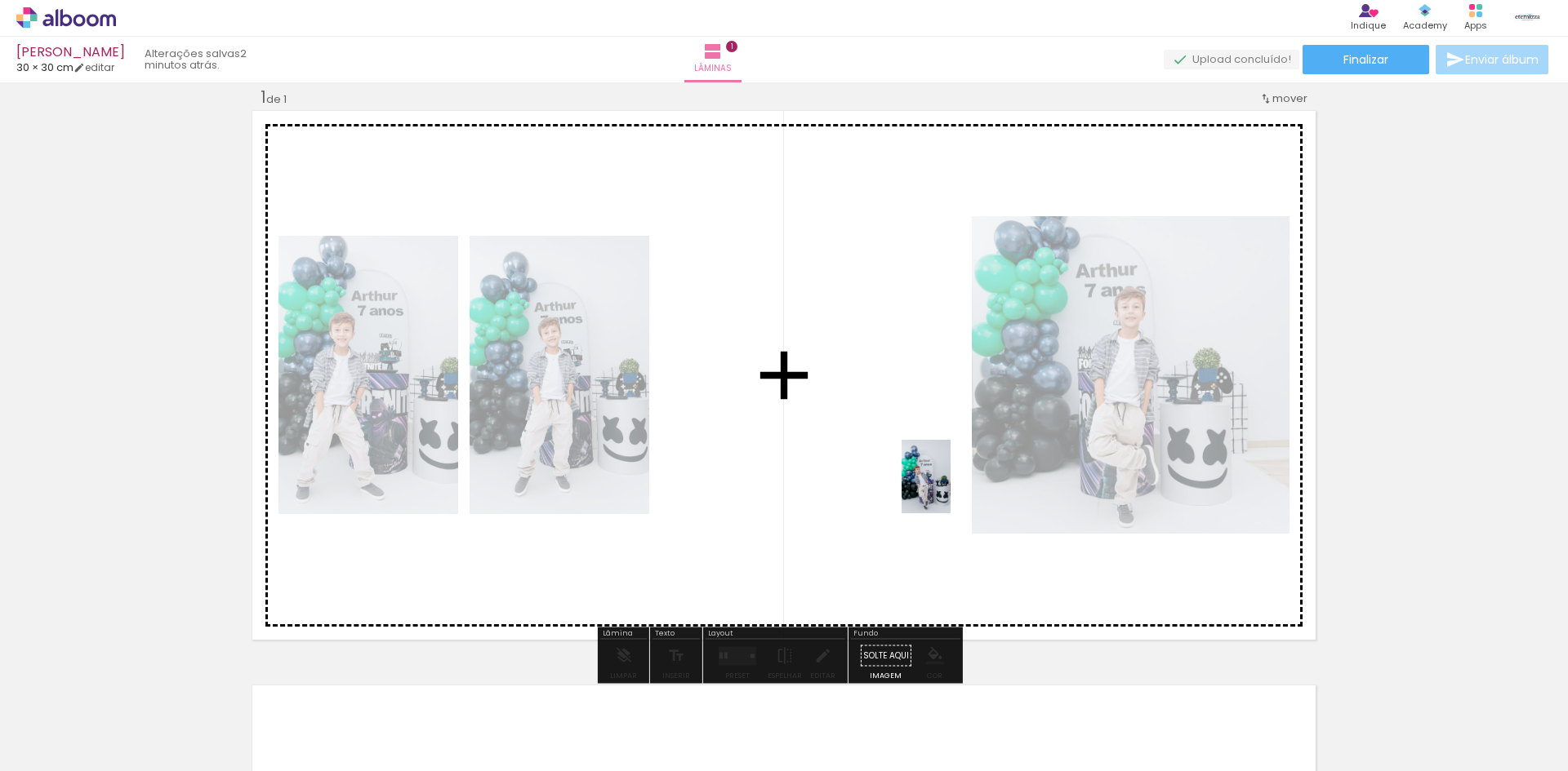
drag, startPoint x: 537, startPoint y: 729, endPoint x: 994, endPoint y: 440, distance: 540.7
click at [994, 440] on quentale-workspace at bounding box center [784, 386] width 1568 height 771
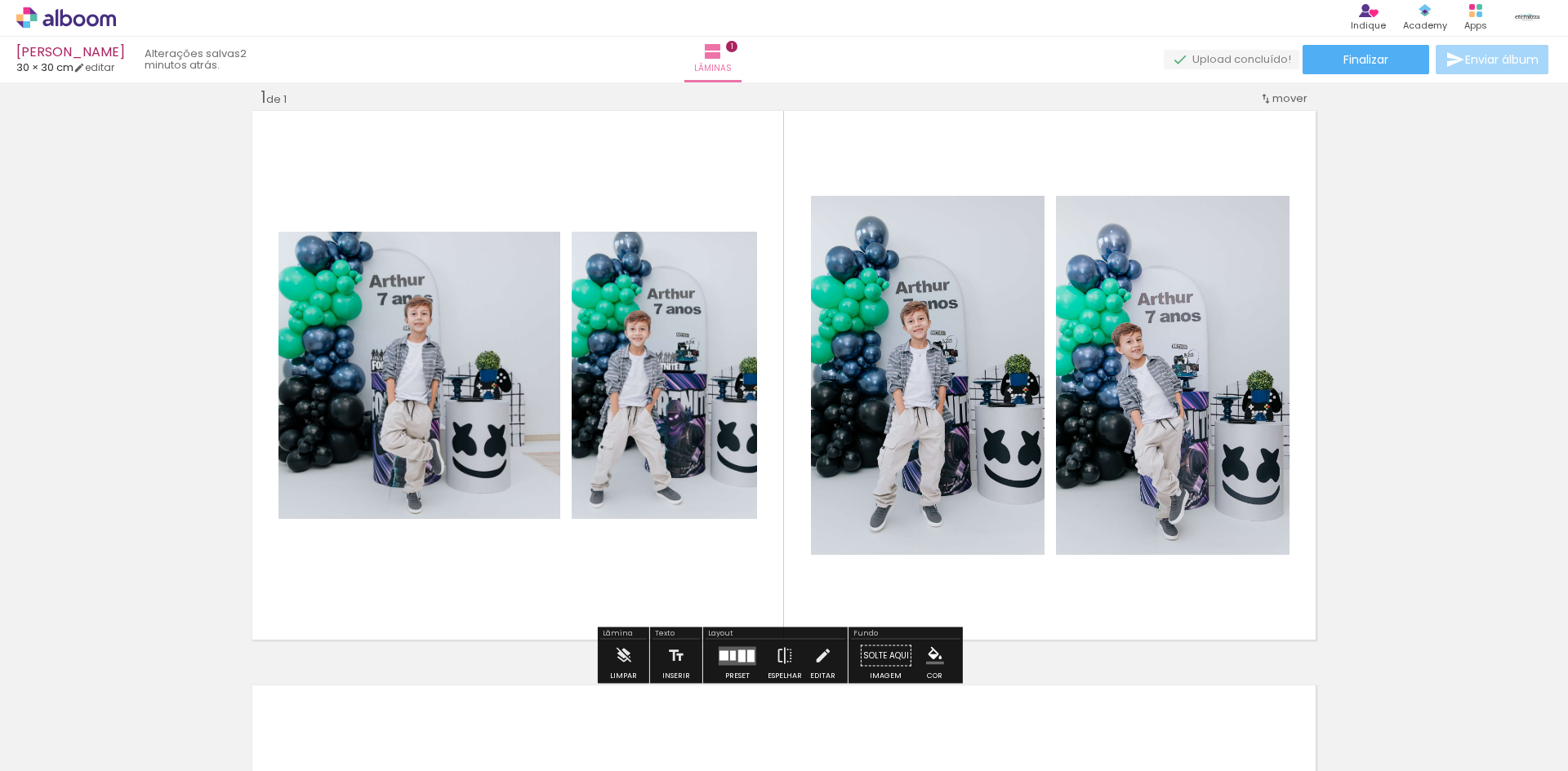
click at [741, 653] on div at bounding box center [741, 655] width 8 height 13
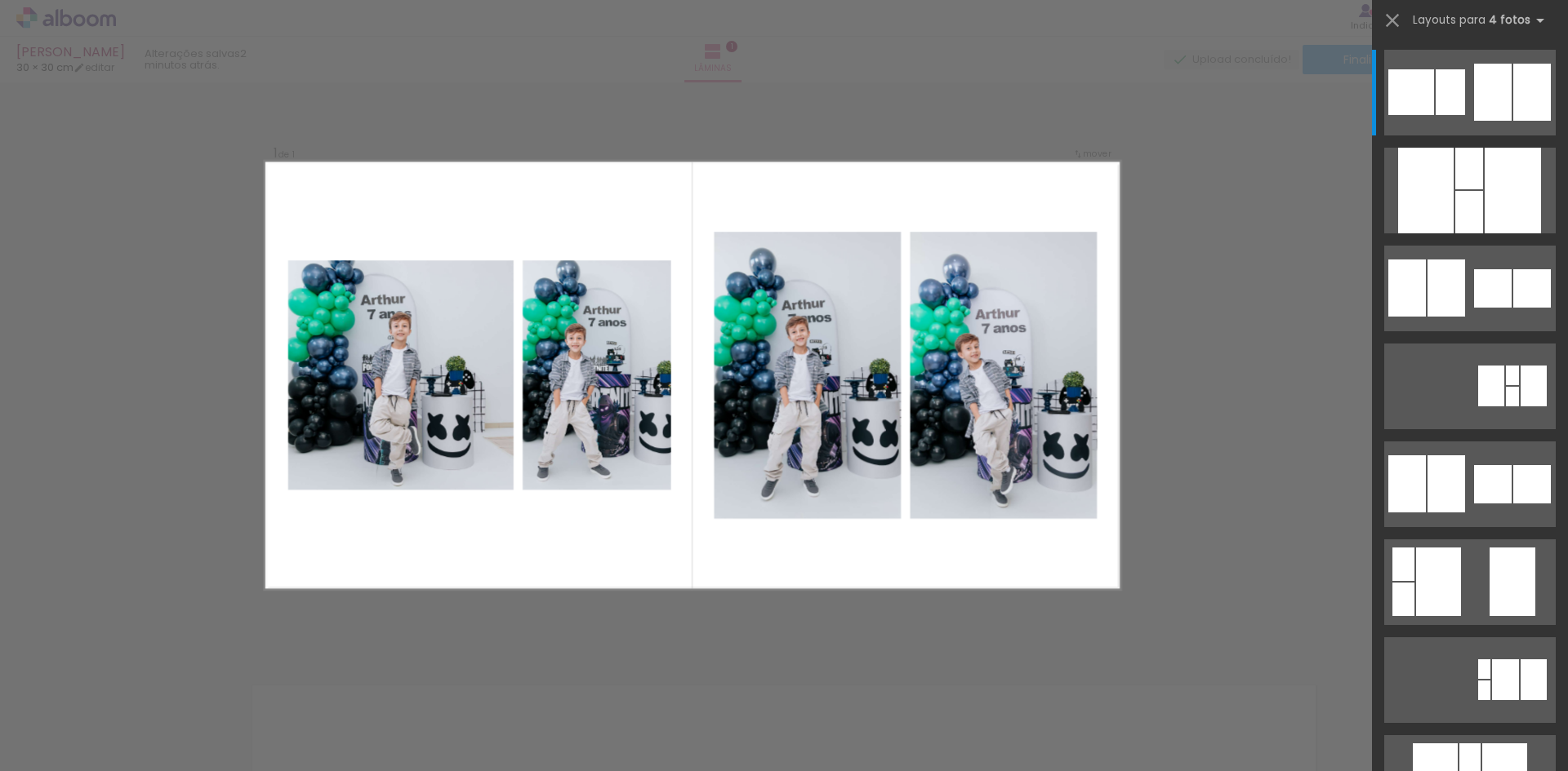
scroll to position [20, 0]
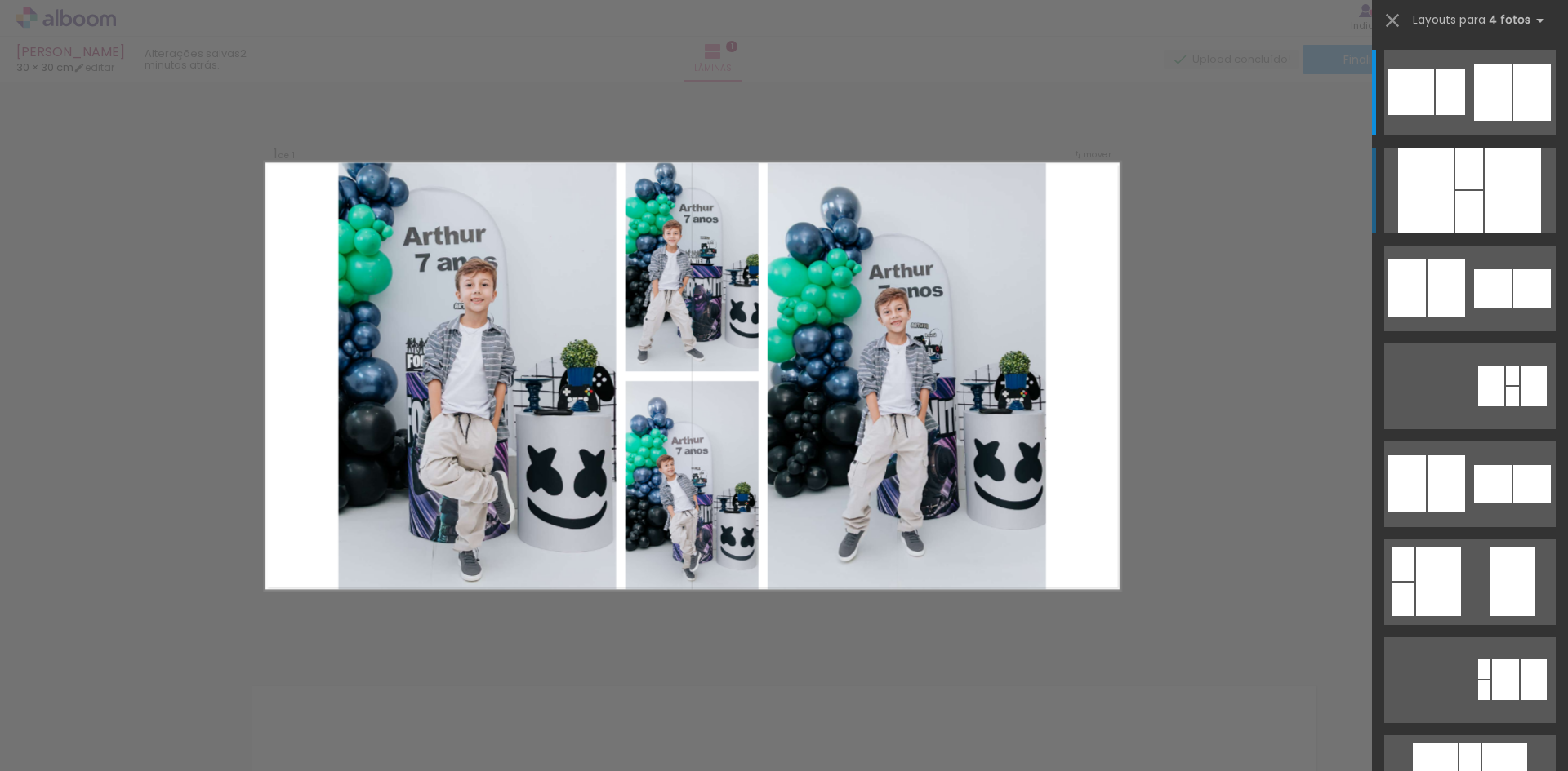
click at [1477, 202] on quentale-layouter at bounding box center [1469, 190] width 171 height 85
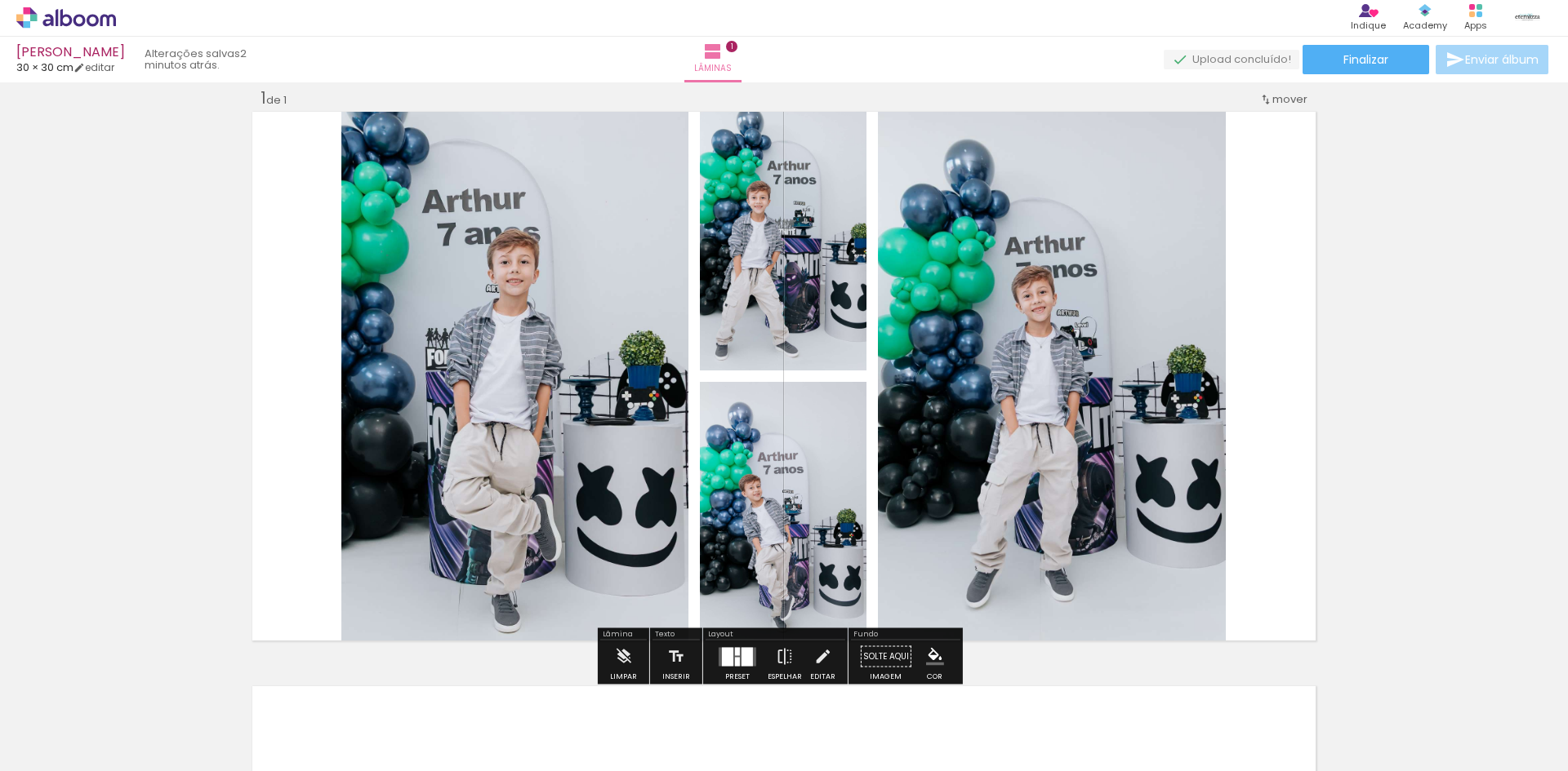
click at [741, 663] on div at bounding box center [747, 656] width 12 height 18
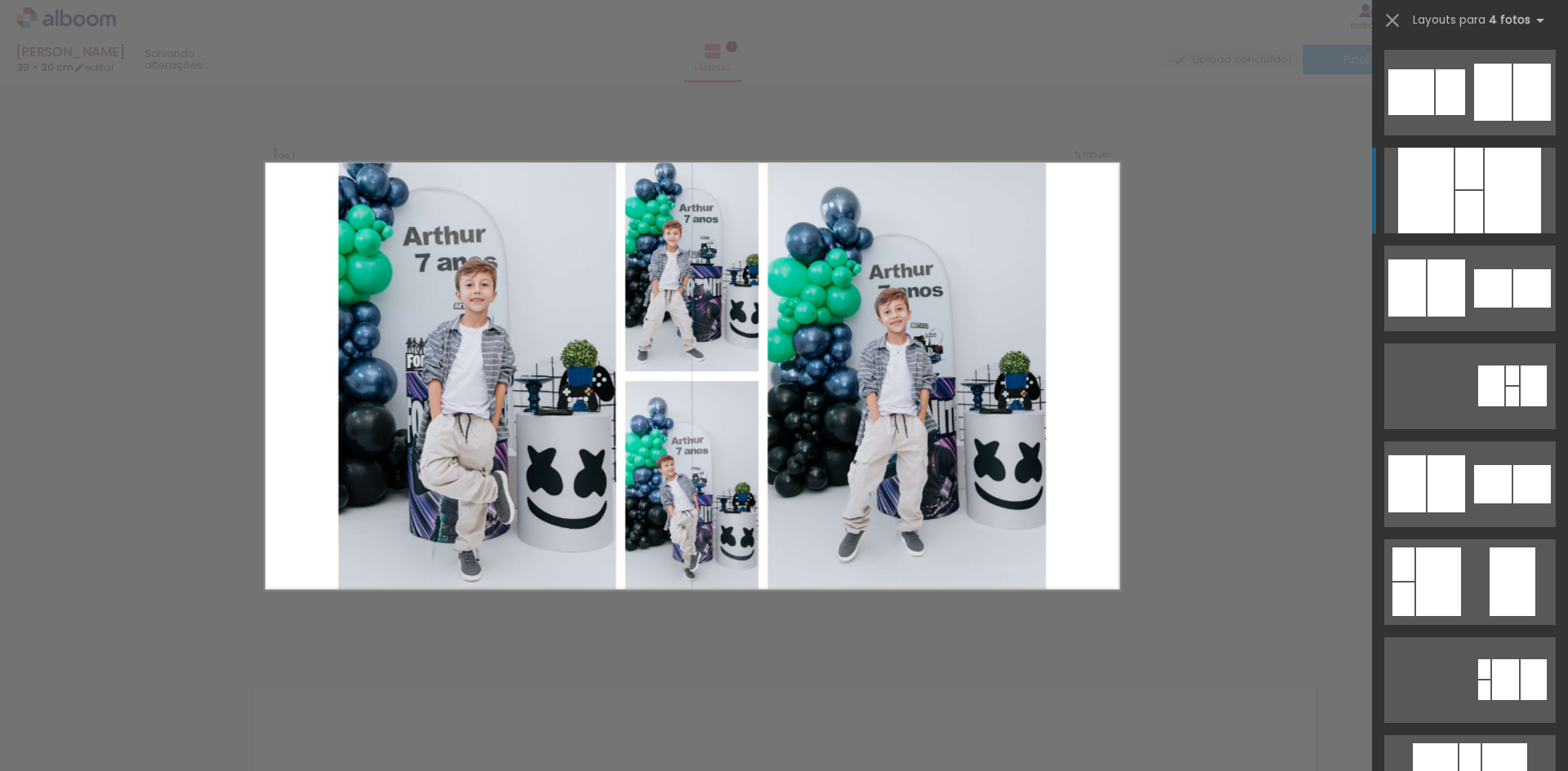
scroll to position [98, 0]
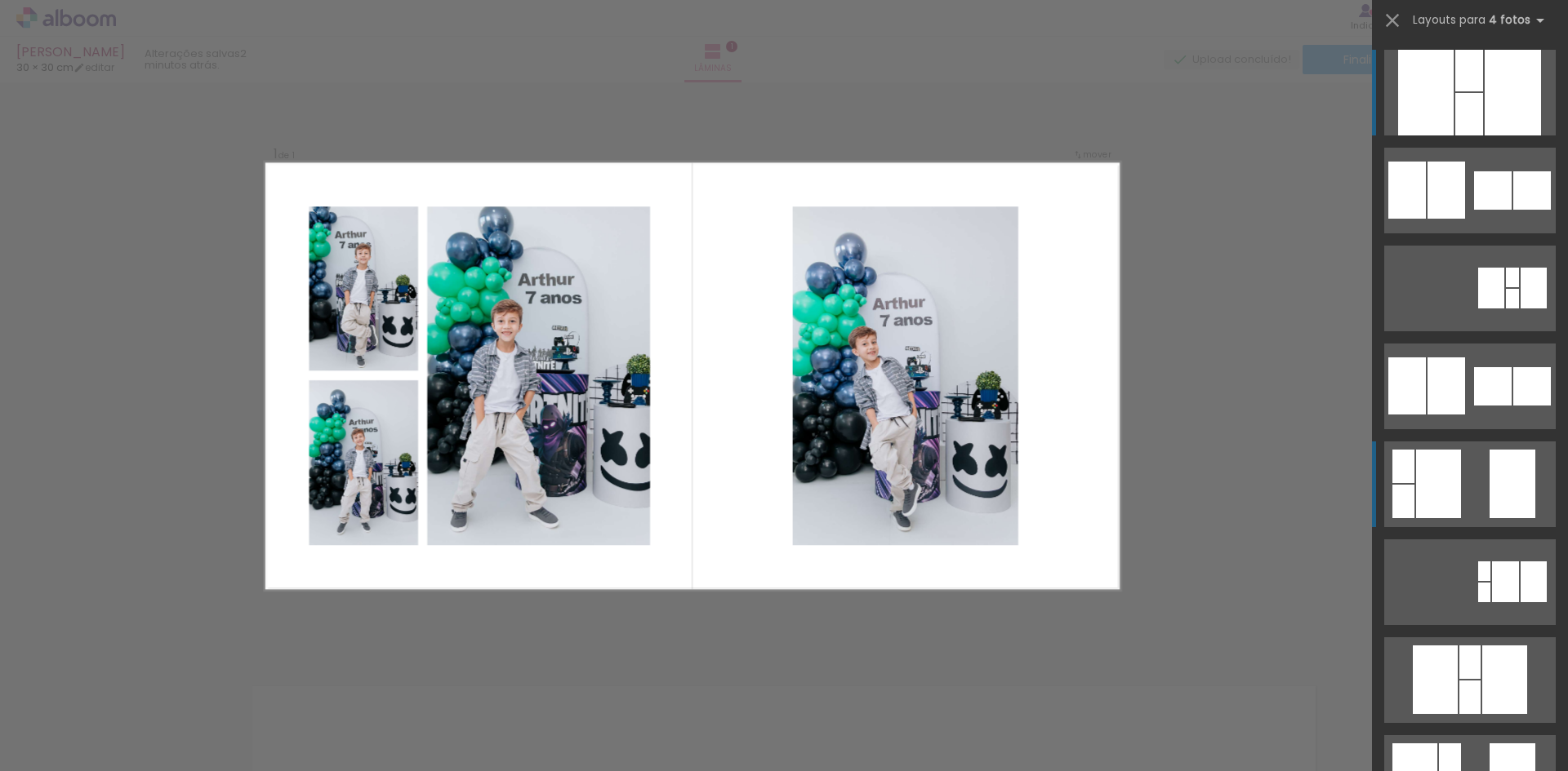
click at [1426, 484] on div at bounding box center [1438, 484] width 45 height 69
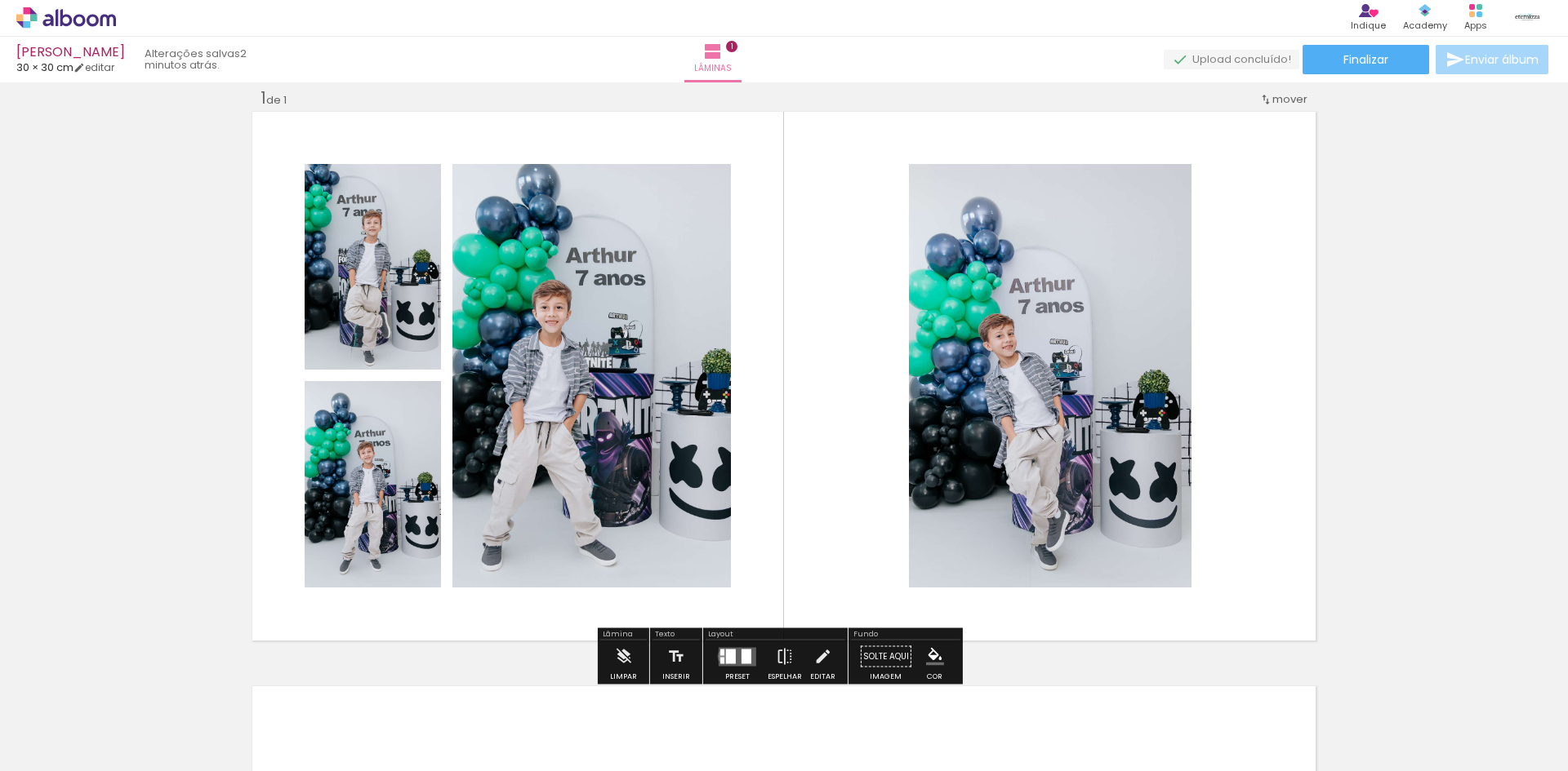
click at [721, 656] on quentale-layouter at bounding box center [737, 656] width 38 height 18
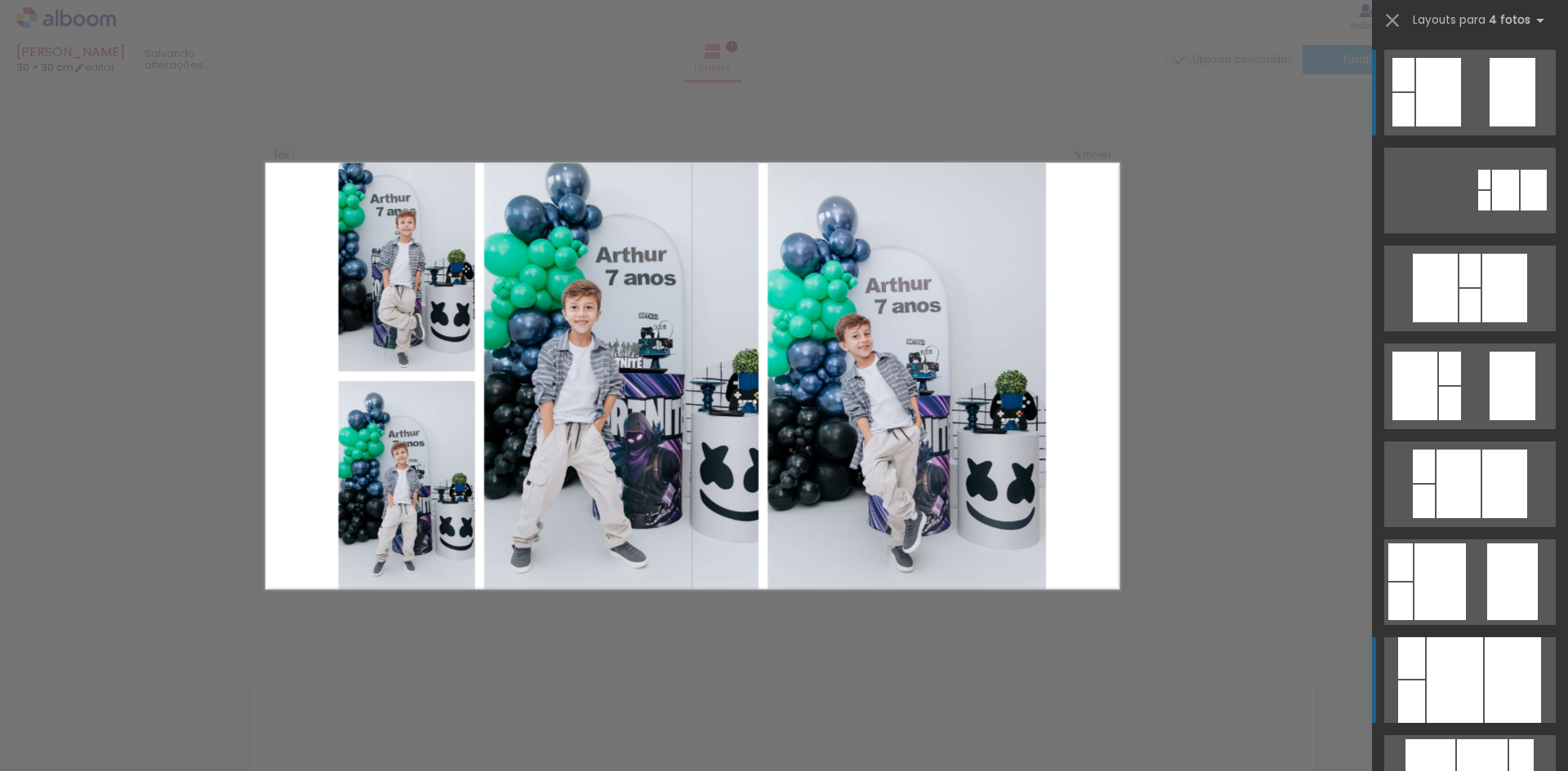
click at [1457, 702] on div at bounding box center [1454, 680] width 56 height 85
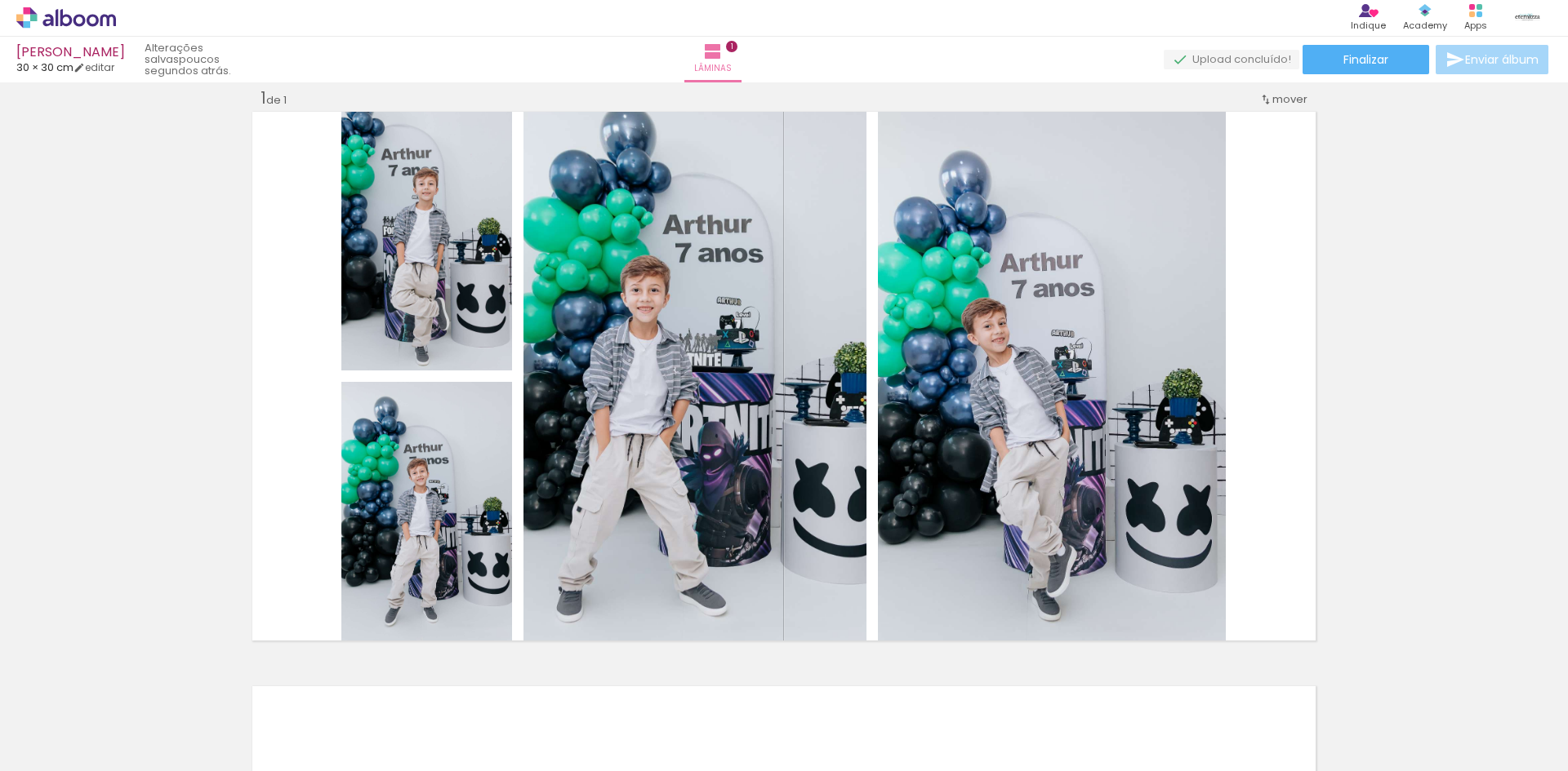
click at [82, 719] on iron-icon at bounding box center [84, 722] width 13 height 13
click at [0, 0] on slot "Não utilizadas" at bounding box center [0, 0] width 0 height 0
type input "Não utilizadas"
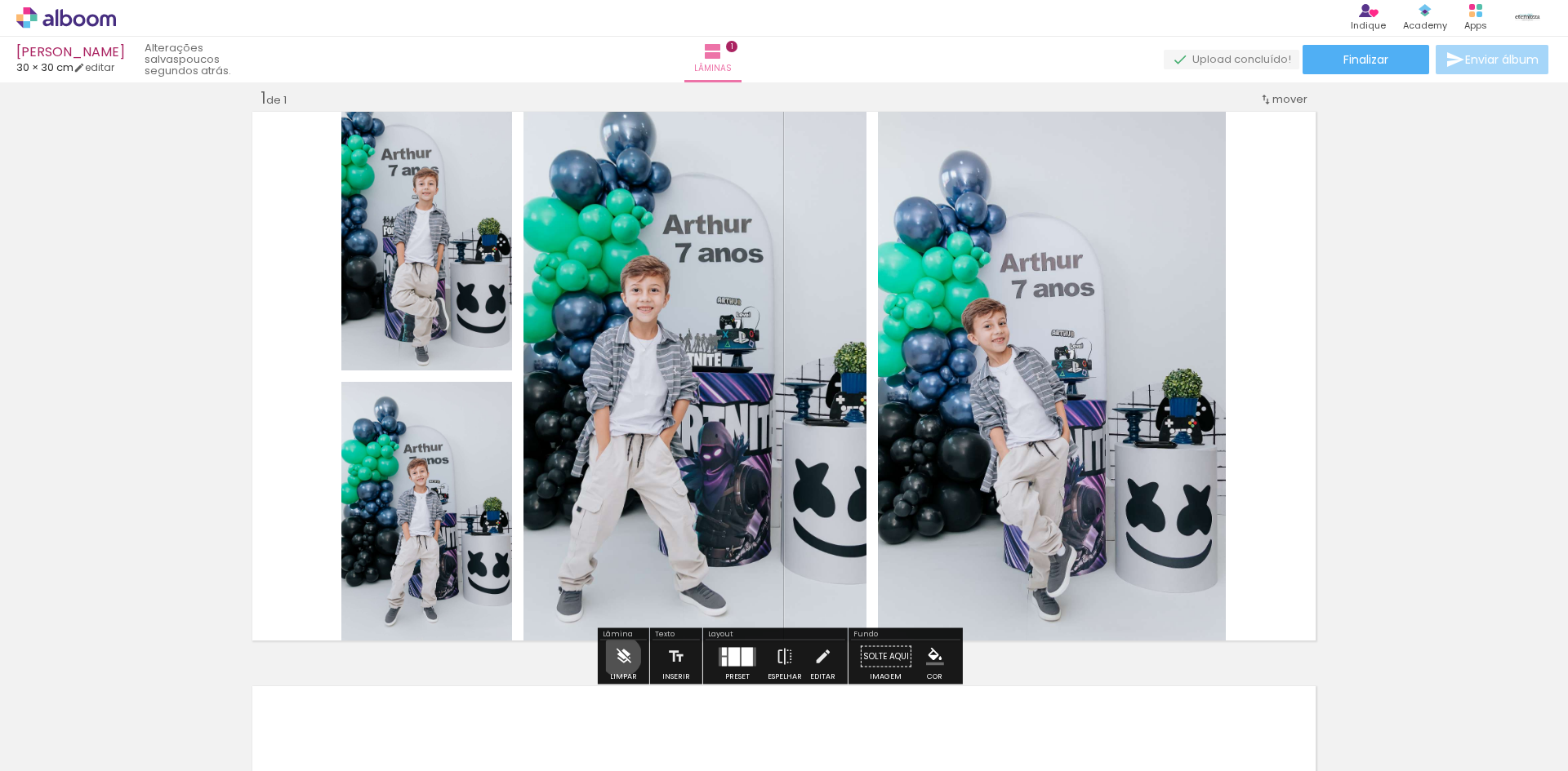
click at [620, 656] on iron-icon at bounding box center [622, 656] width 18 height 33
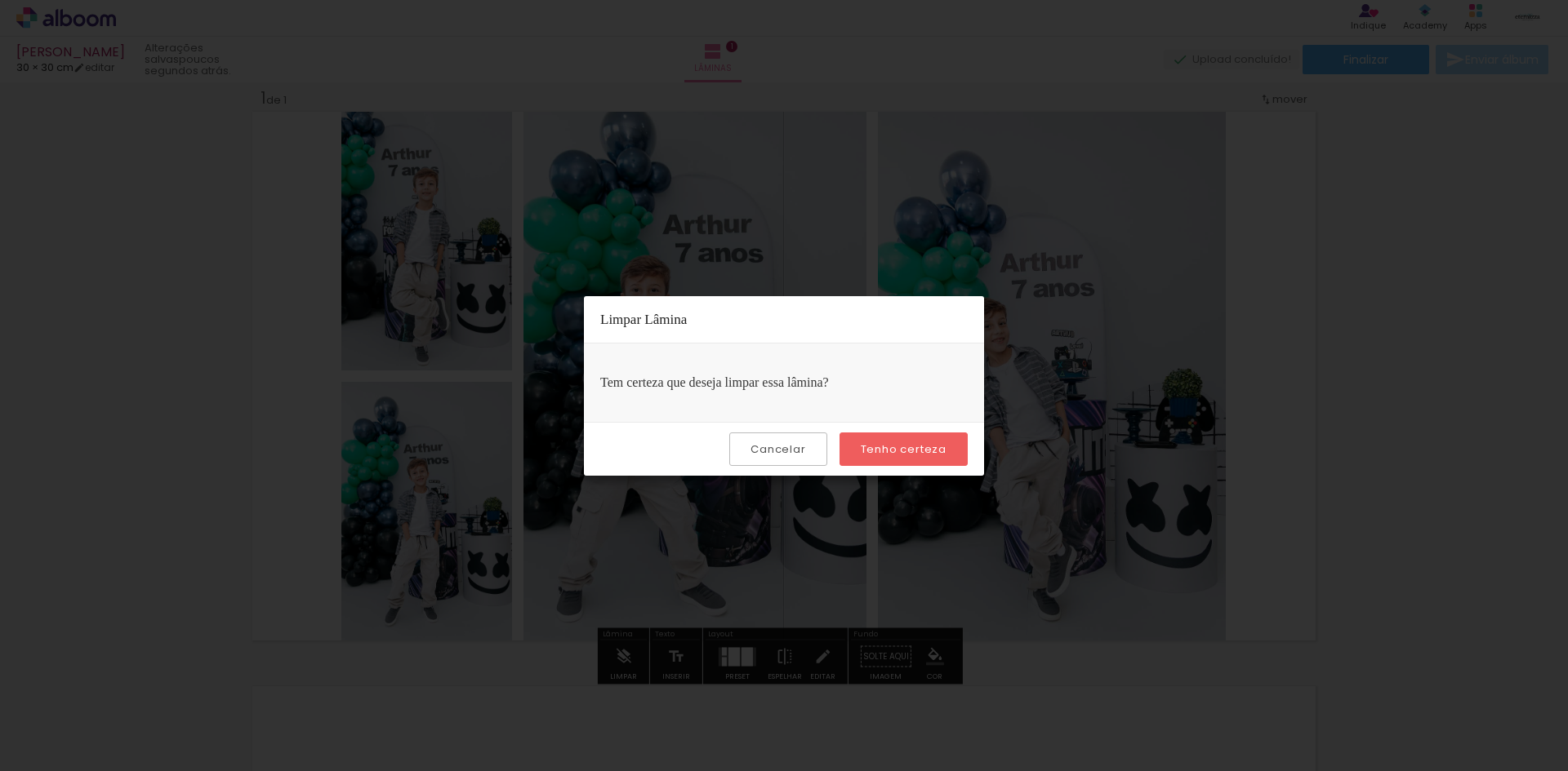
click at [809, 452] on paper-button "Cancelar" at bounding box center [778, 449] width 97 height 34
